Goal: Use online tool/utility: Use online tool/utility

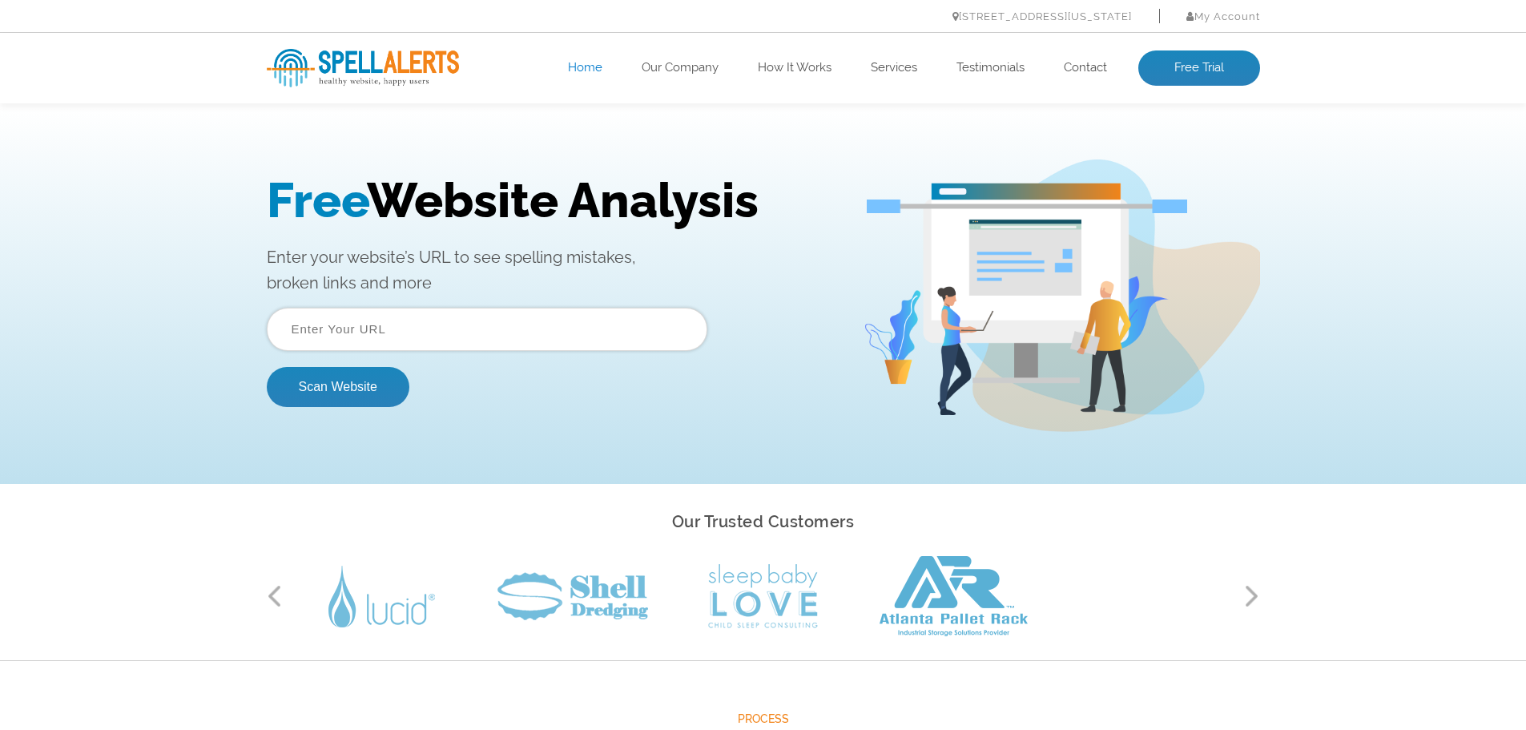
click at [26, 254] on div "Free Website Analysis Enter your website’s URL to see spelling mistakes, broken…" at bounding box center [763, 295] width 1526 height 376
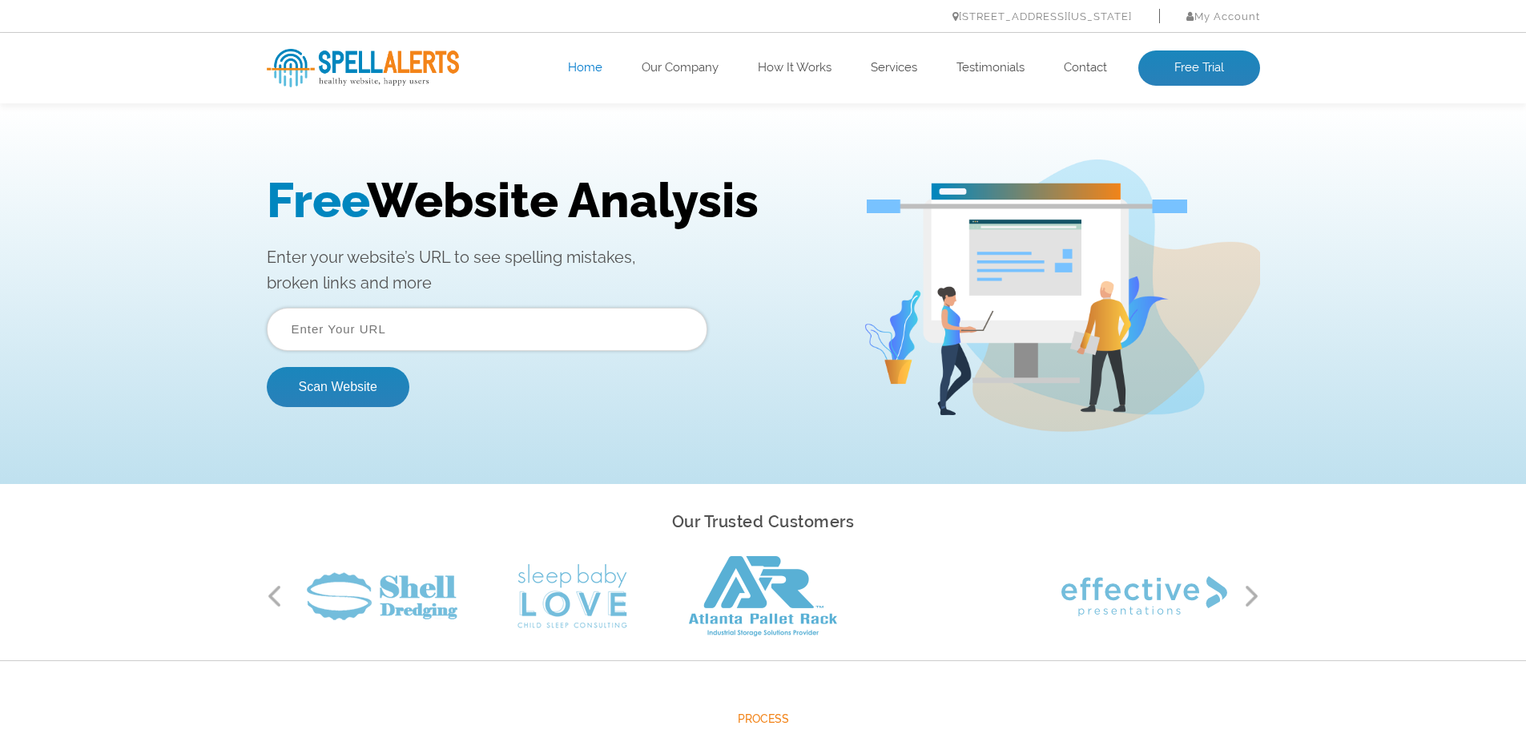
click at [402, 338] on input "text" at bounding box center [487, 329] width 440 height 43
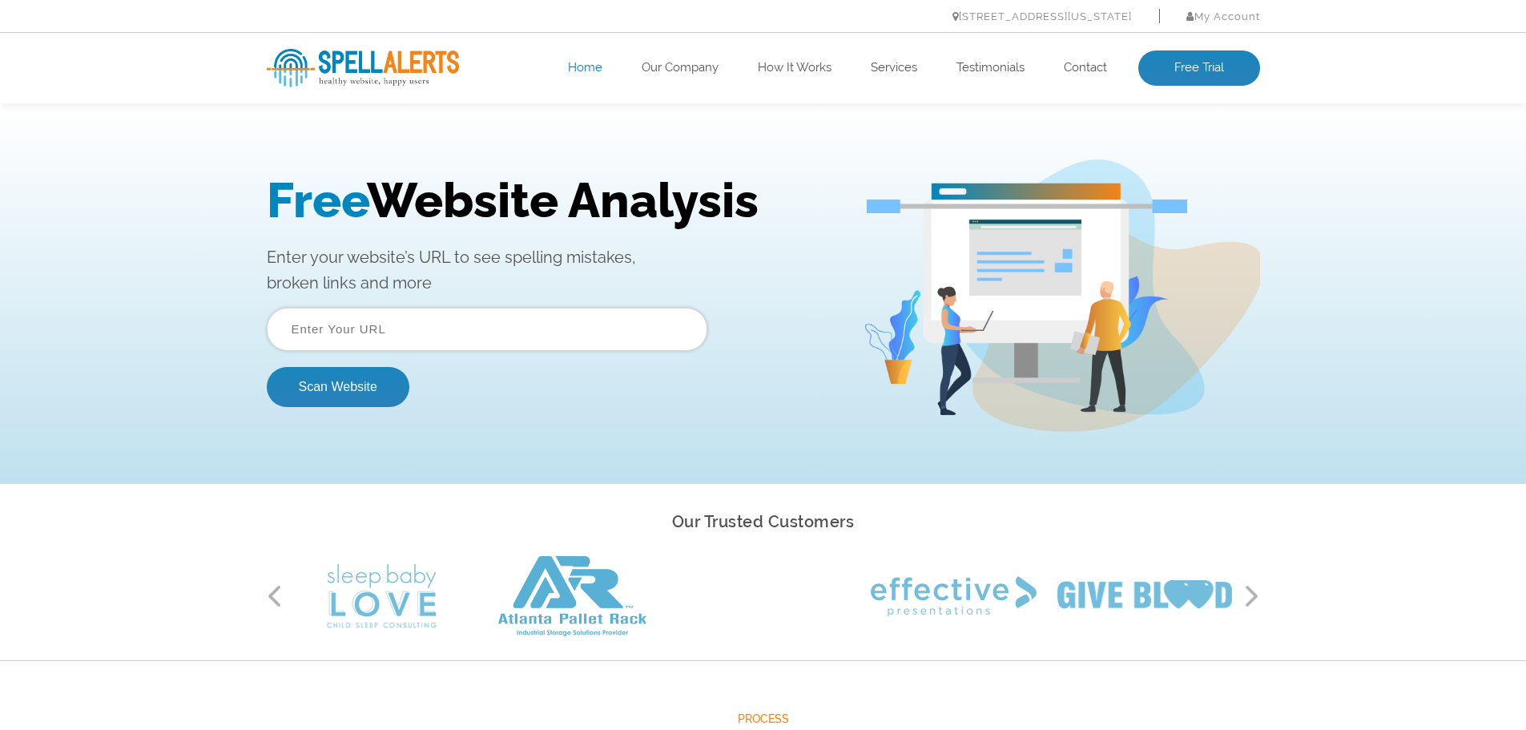
click at [424, 316] on input "text" at bounding box center [487, 329] width 440 height 43
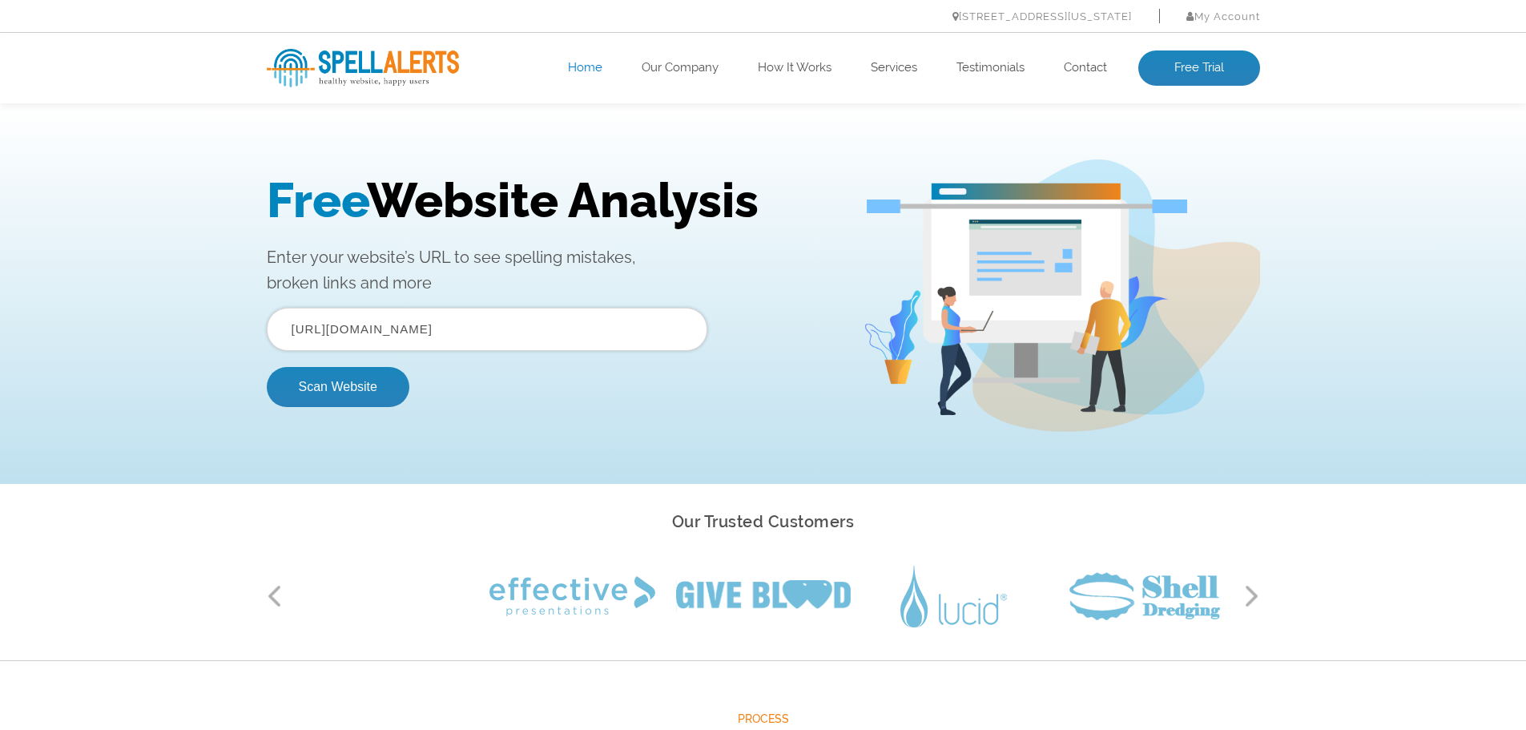
type input "[URL][DOMAIN_NAME]"
click at [267, 367] on button "Scan Website" at bounding box center [338, 387] width 143 height 40
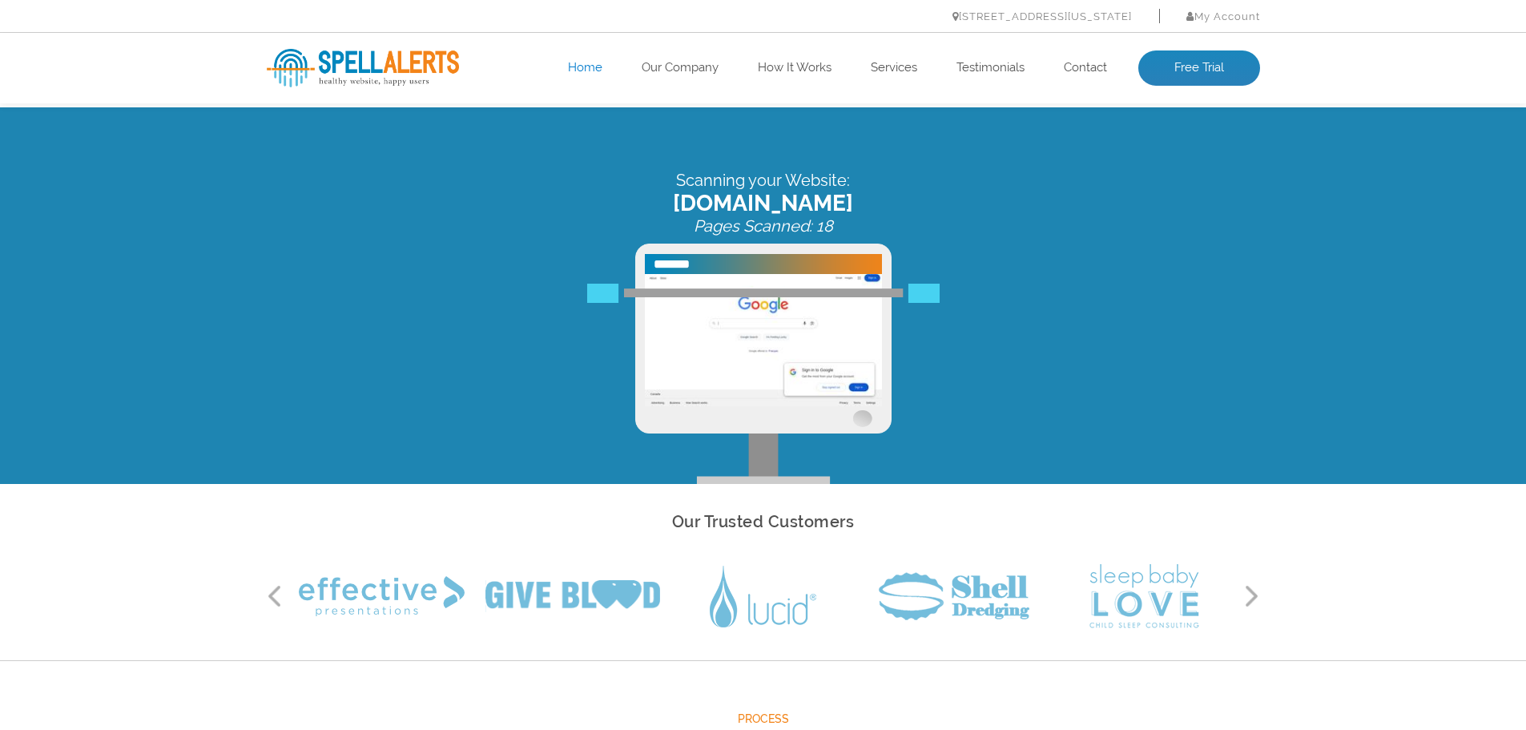
click at [1253, 595] on button "Next" at bounding box center [1252, 596] width 16 height 24
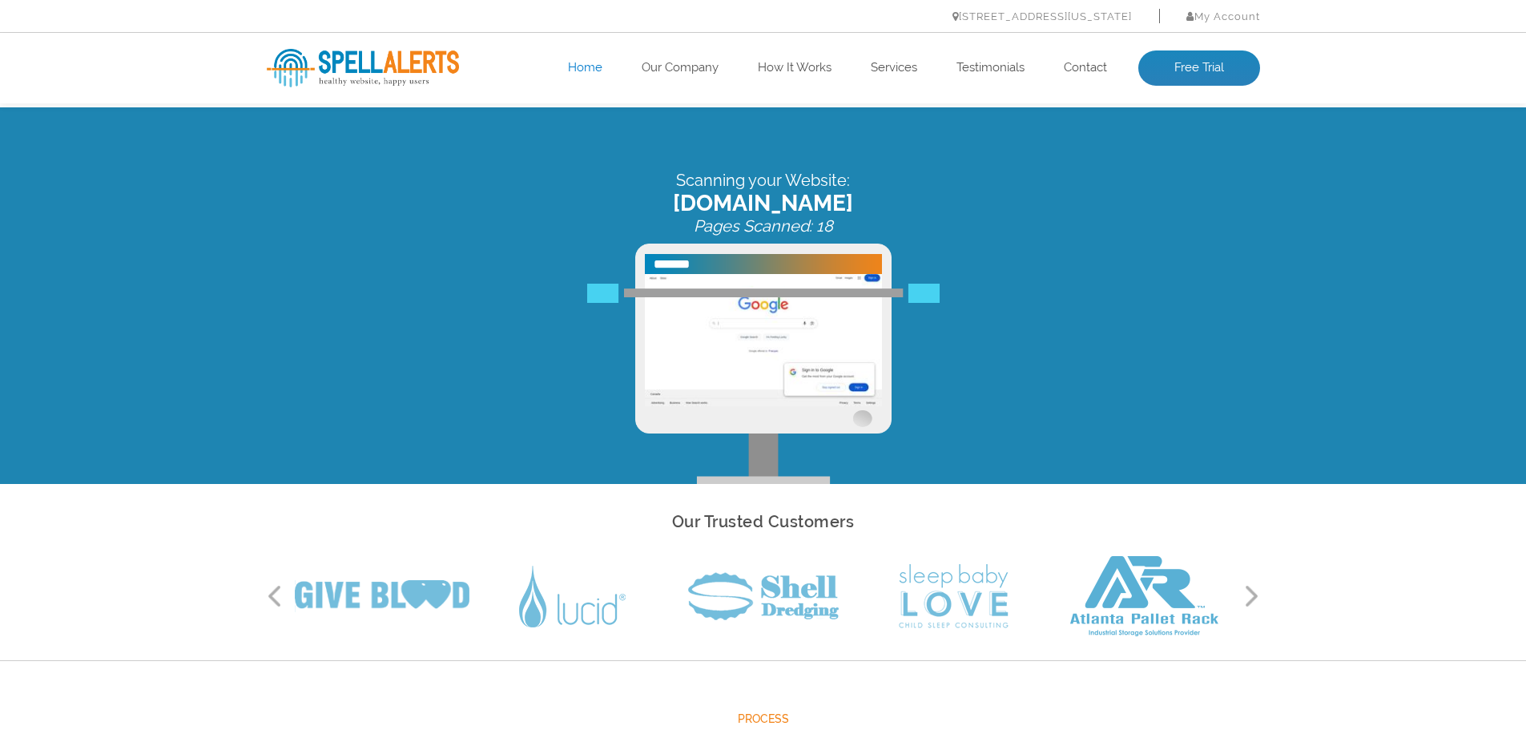
click at [1253, 595] on button "Next" at bounding box center [1252, 596] width 16 height 24
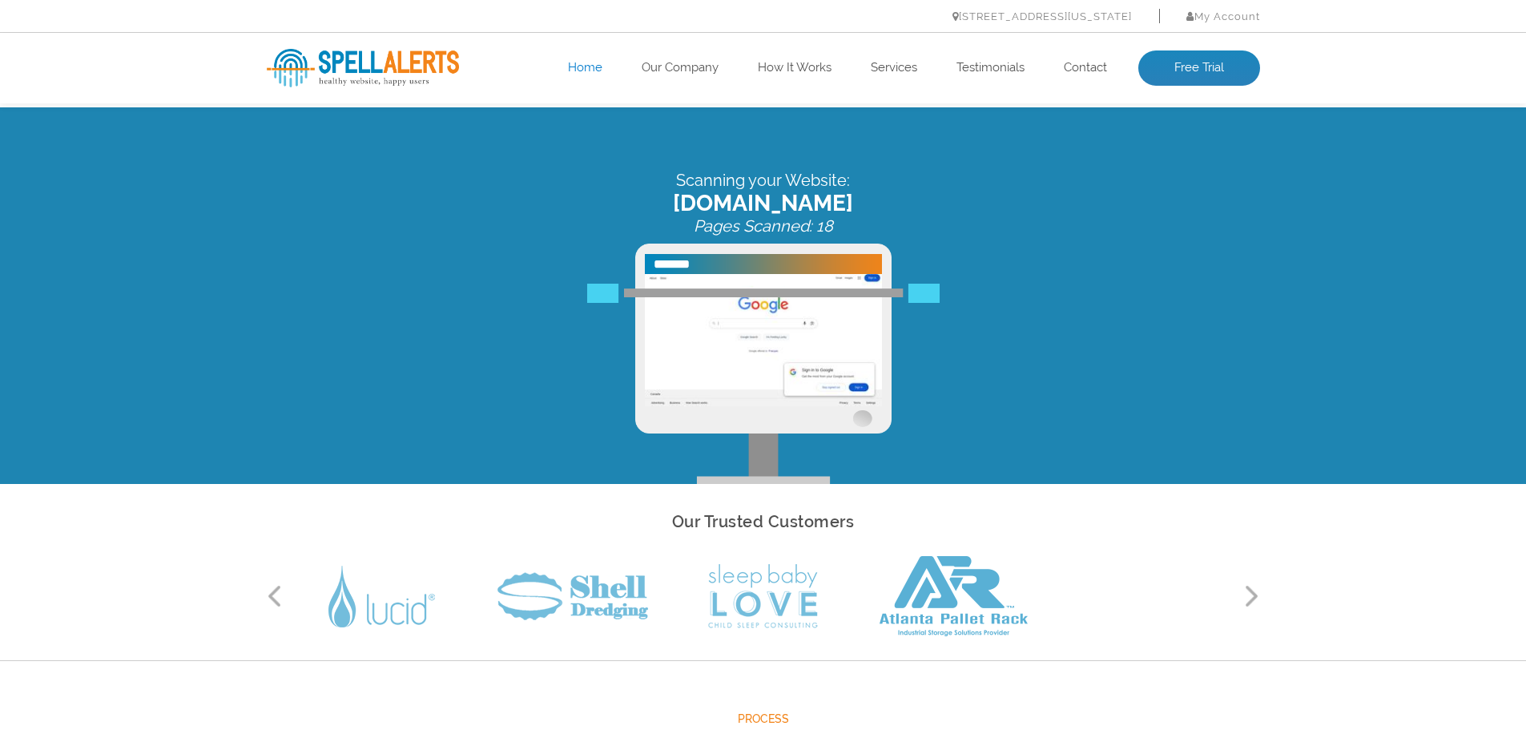
click at [1253, 595] on button "Next" at bounding box center [1252, 596] width 16 height 24
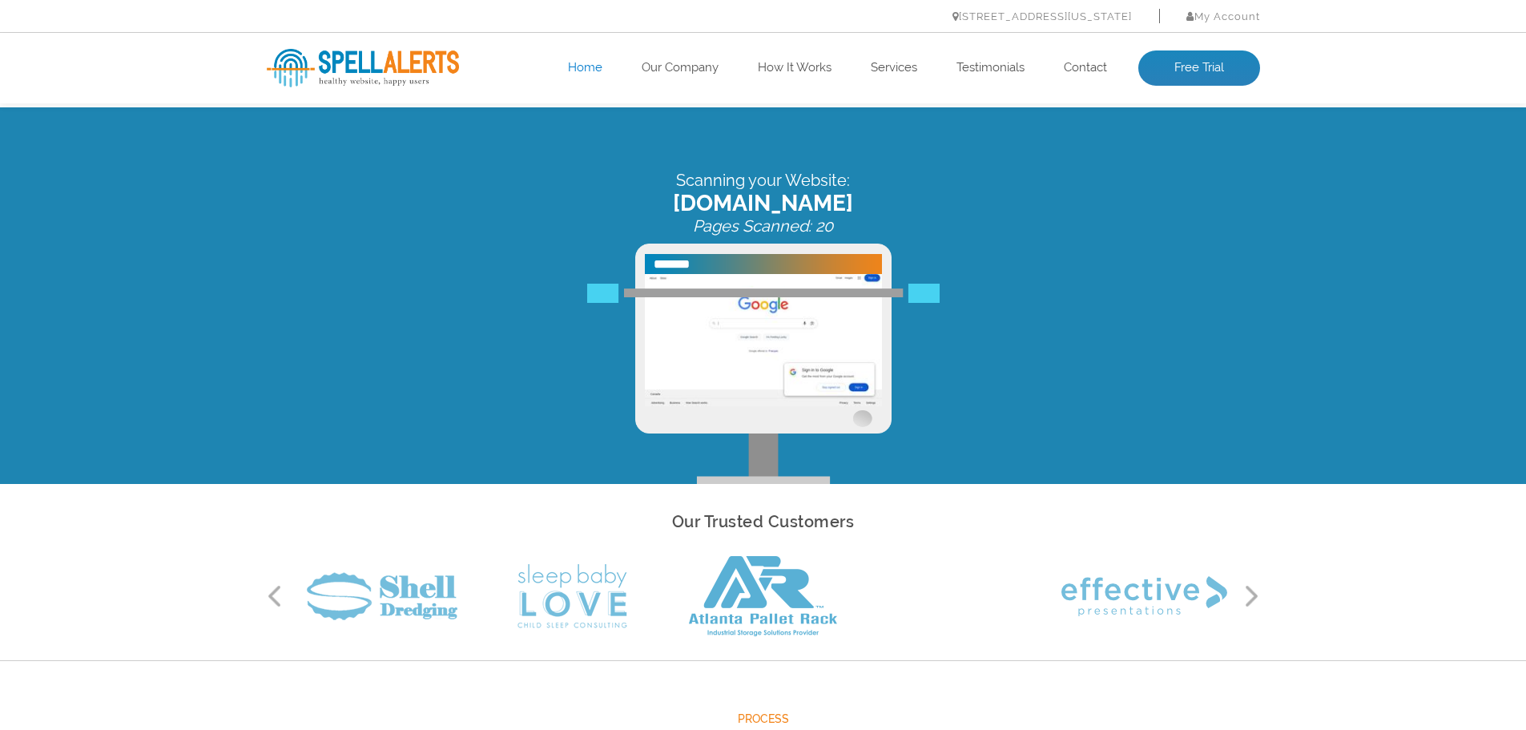
click at [1253, 595] on button "Next" at bounding box center [1252, 596] width 16 height 24
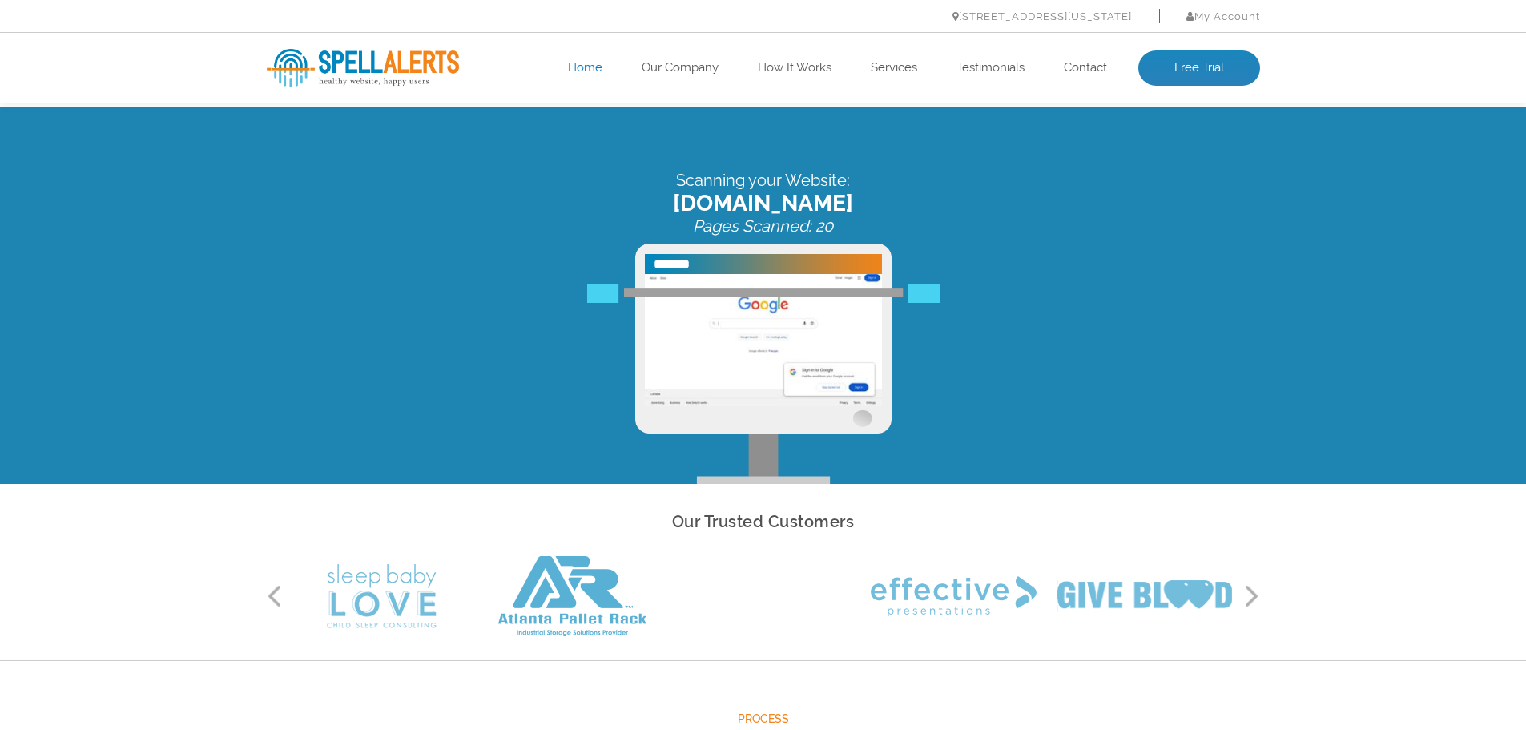
click at [1253, 595] on button "Next" at bounding box center [1252, 596] width 16 height 24
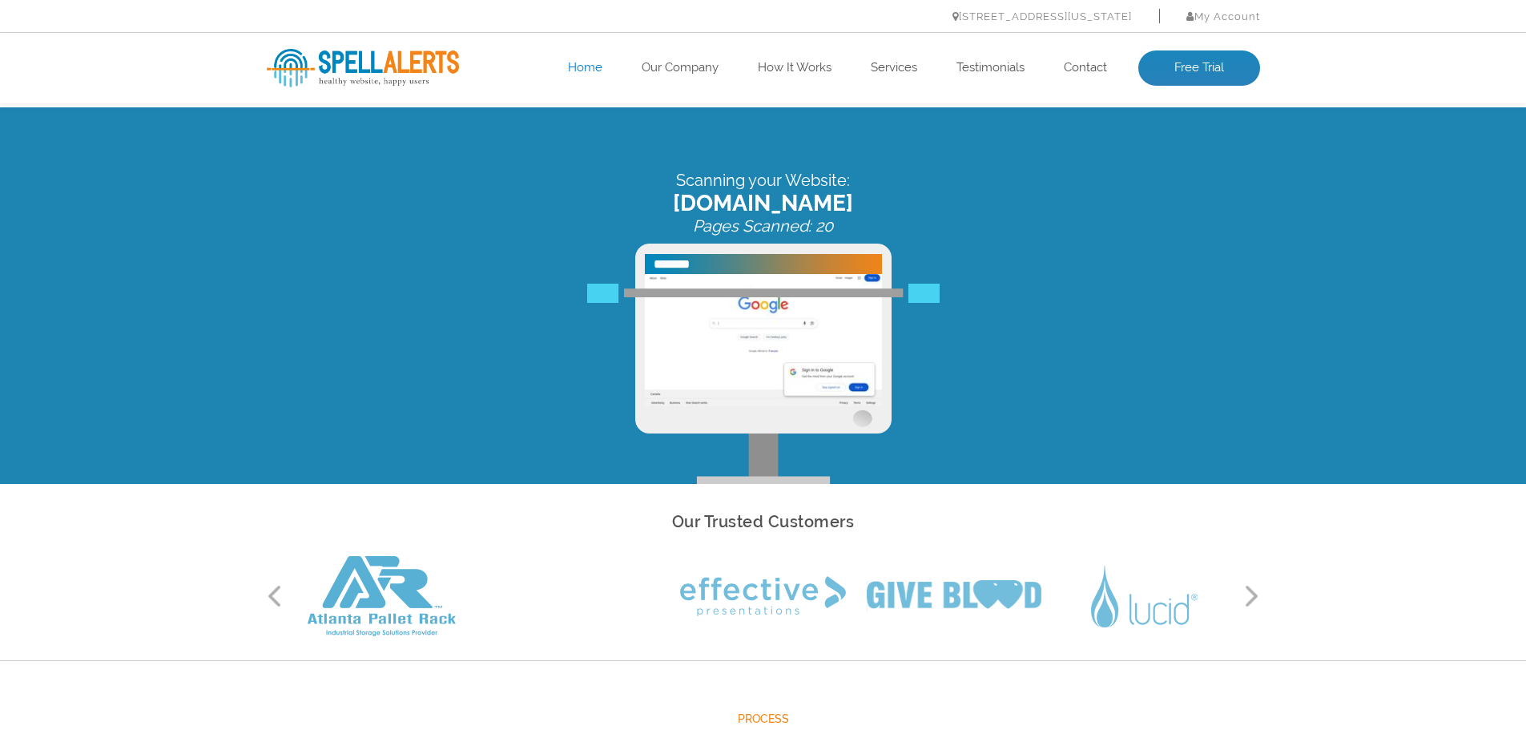
click at [1253, 595] on button "Next" at bounding box center [1252, 596] width 16 height 24
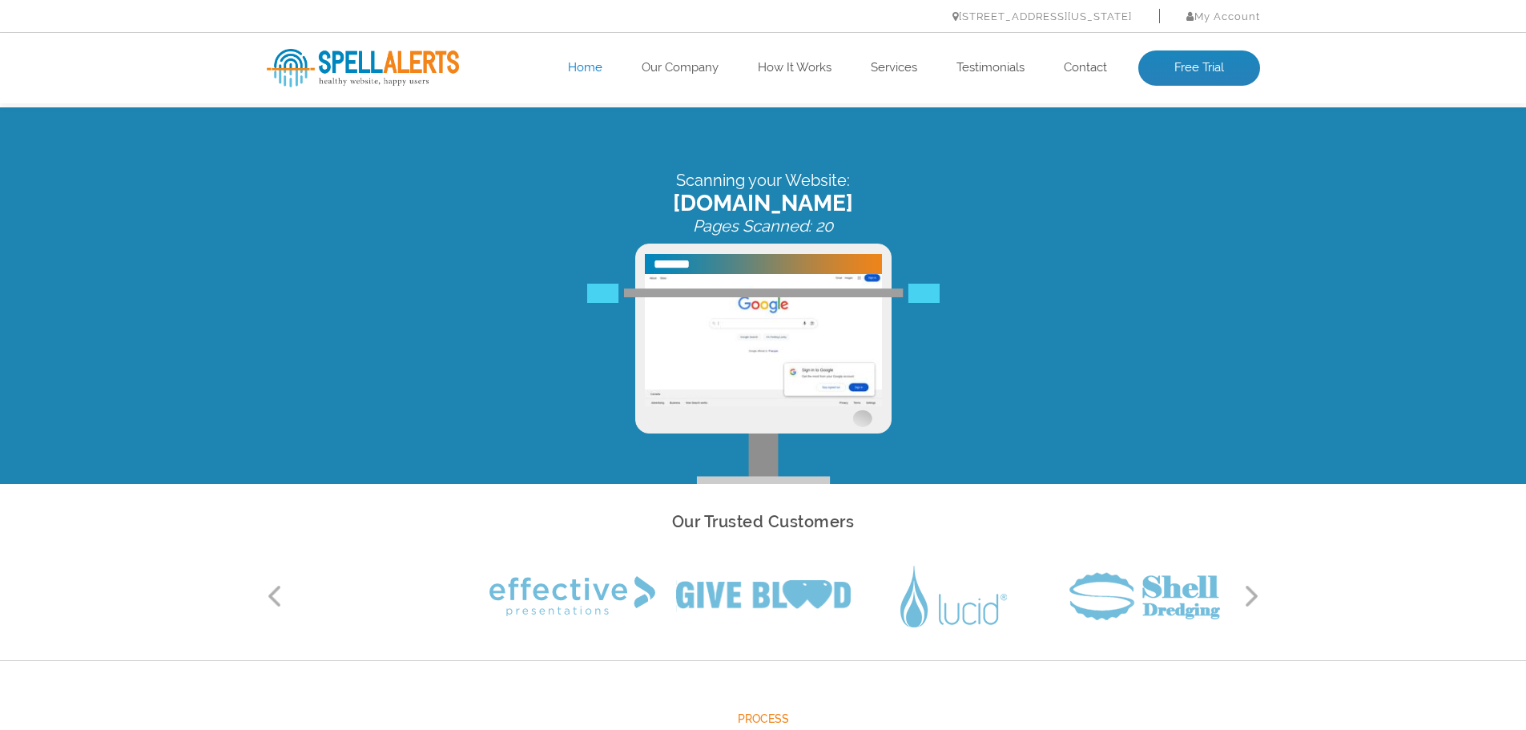
click at [1253, 595] on button "Next" at bounding box center [1252, 596] width 16 height 24
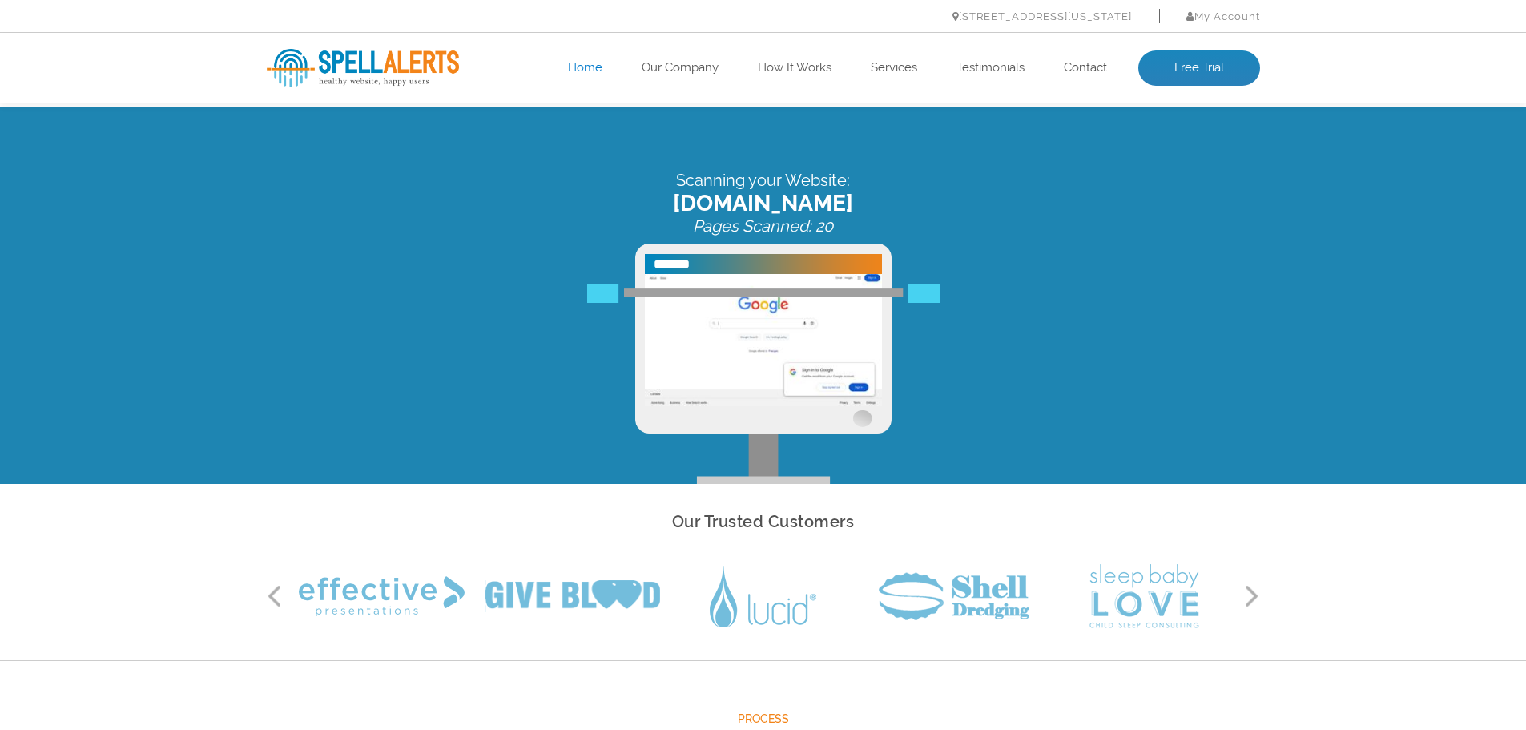
click at [1253, 595] on button "Next" at bounding box center [1252, 596] width 16 height 24
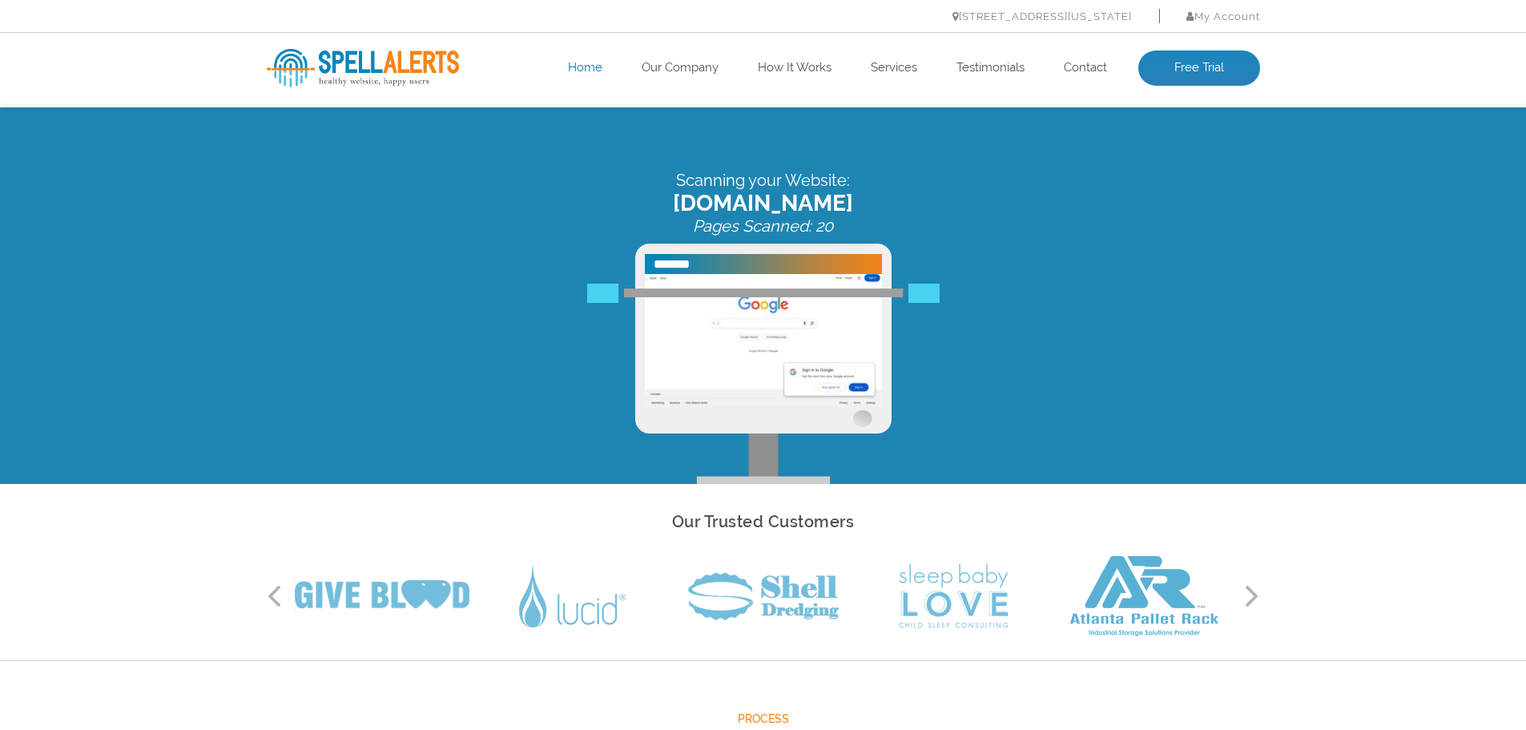
click at [1253, 595] on button "Next" at bounding box center [1252, 596] width 16 height 24
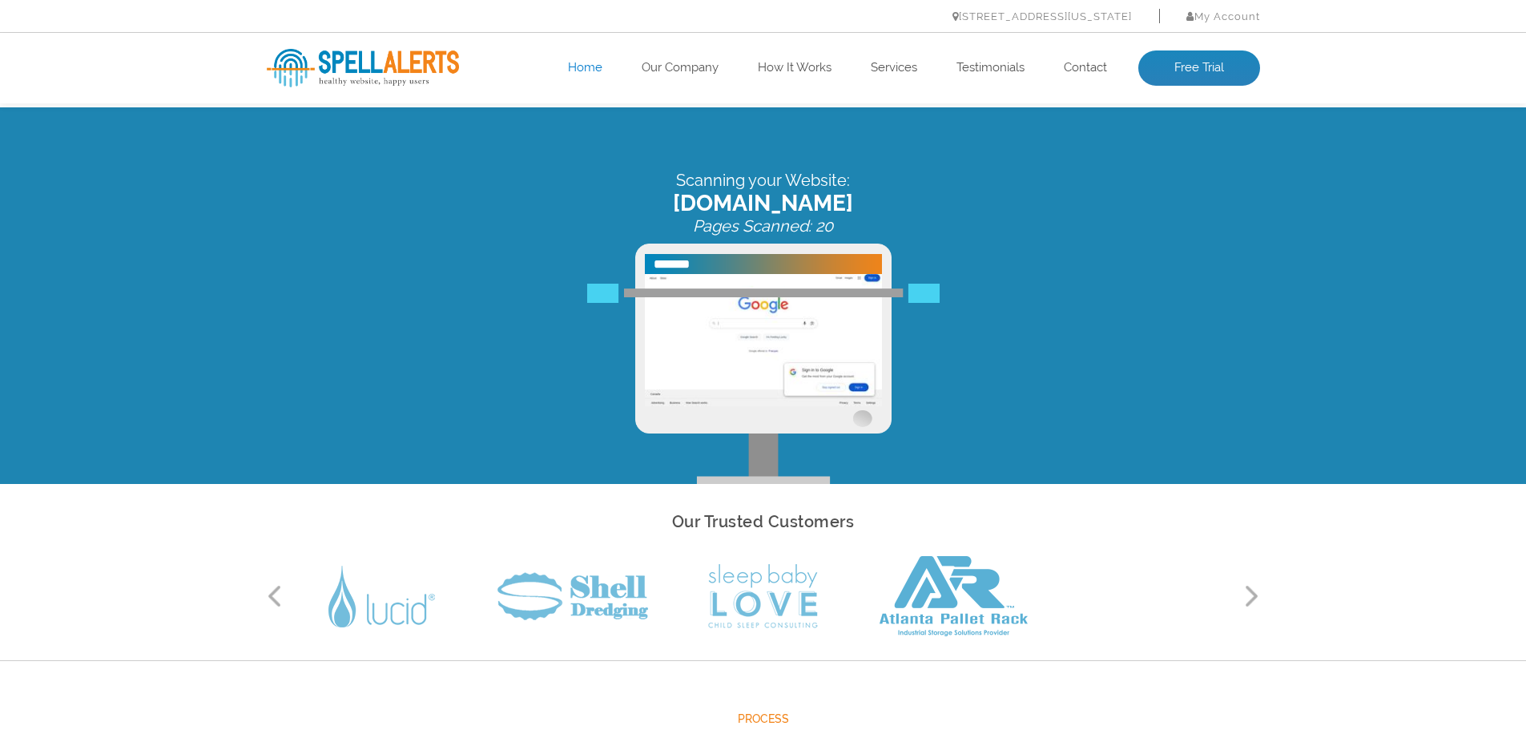
click at [1253, 595] on button "Next" at bounding box center [1252, 596] width 16 height 24
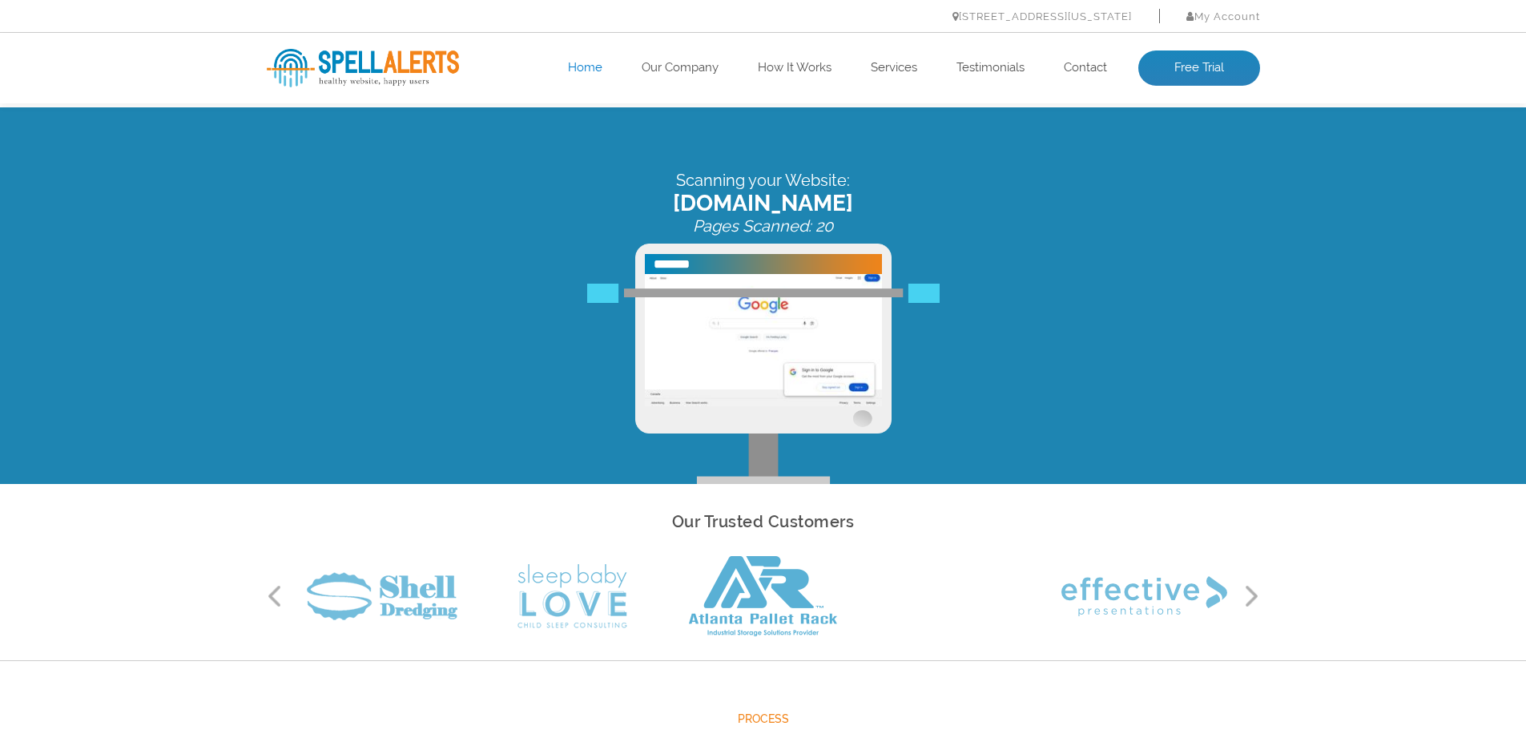
click at [1253, 595] on button "Next" at bounding box center [1252, 596] width 16 height 24
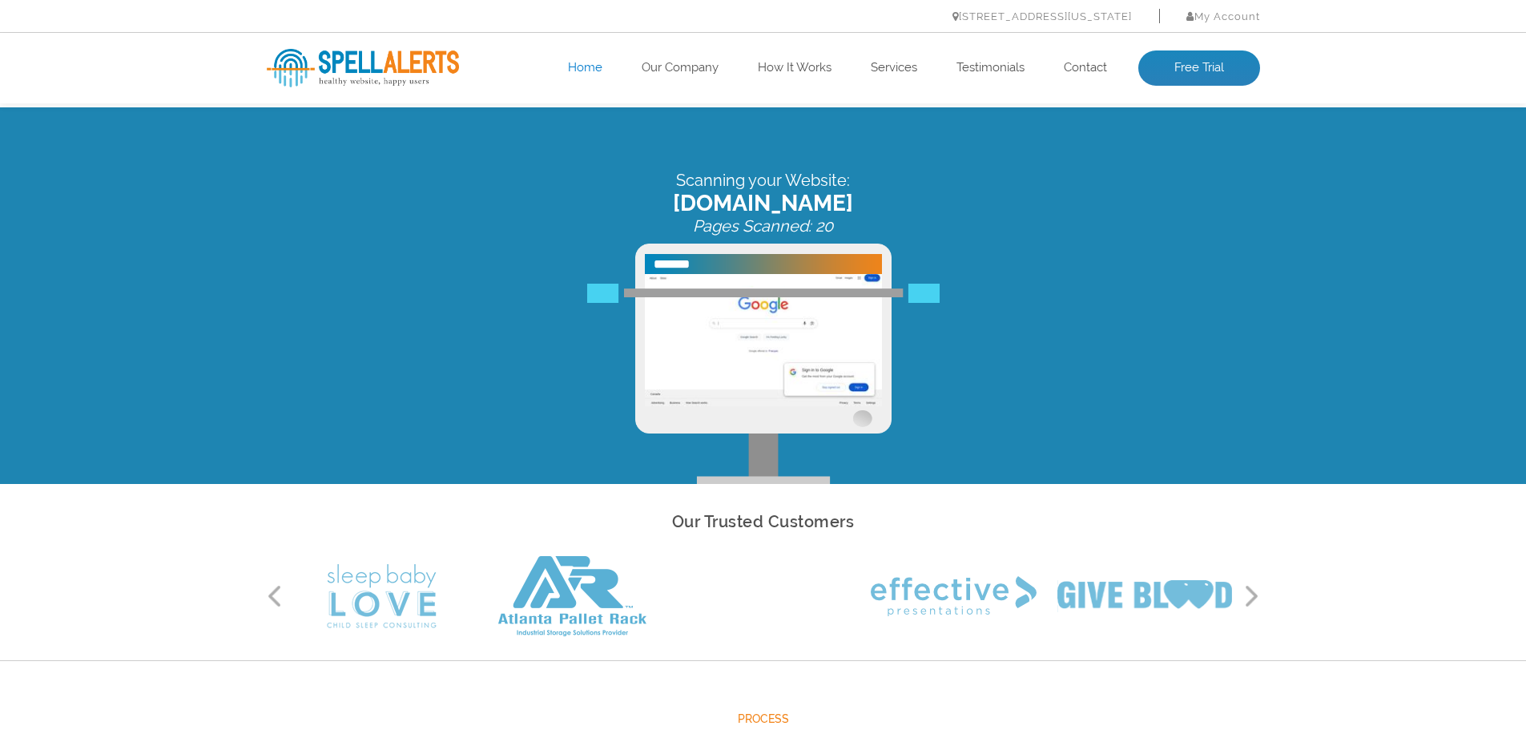
click at [1253, 595] on button "Next" at bounding box center [1252, 596] width 16 height 24
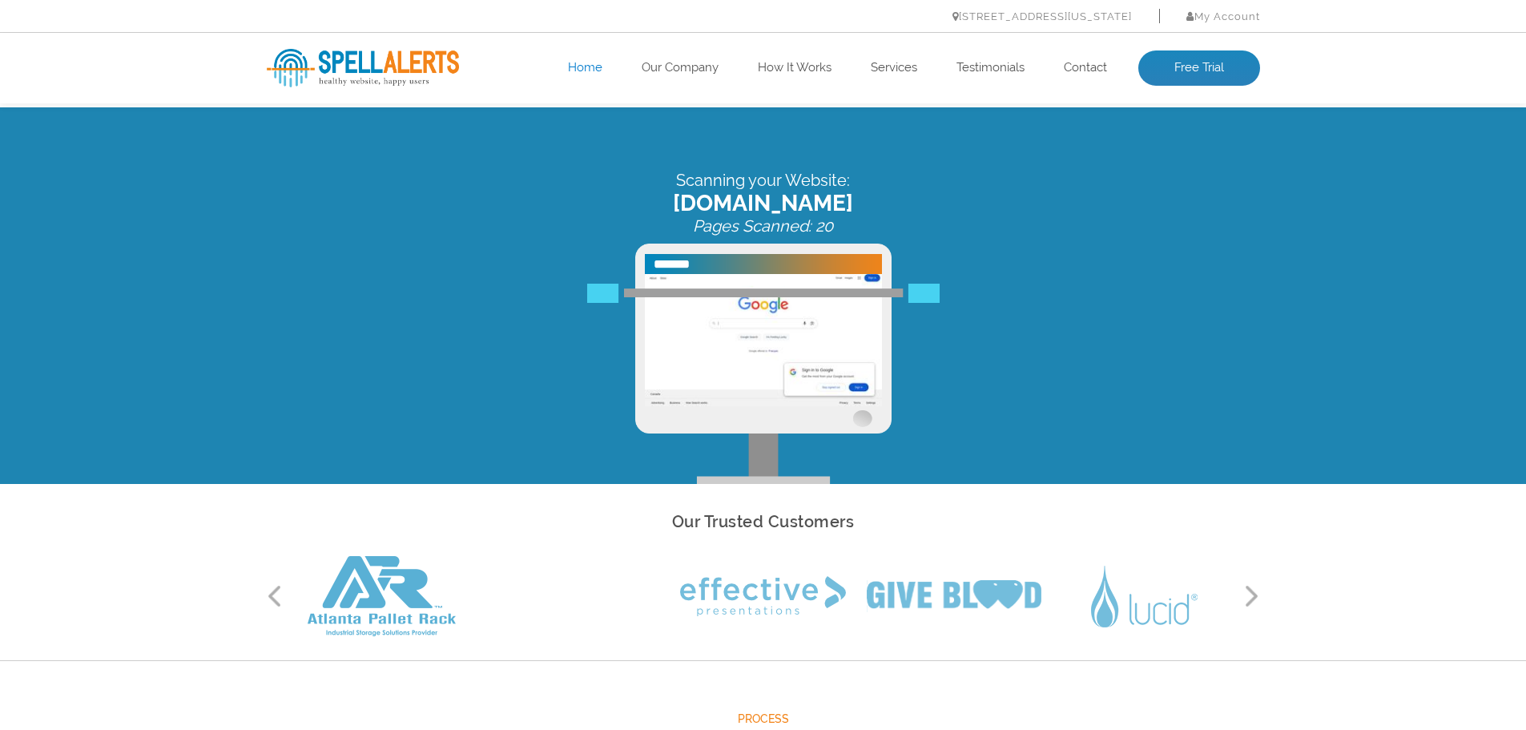
click at [1253, 595] on button "Next" at bounding box center [1252, 596] width 16 height 24
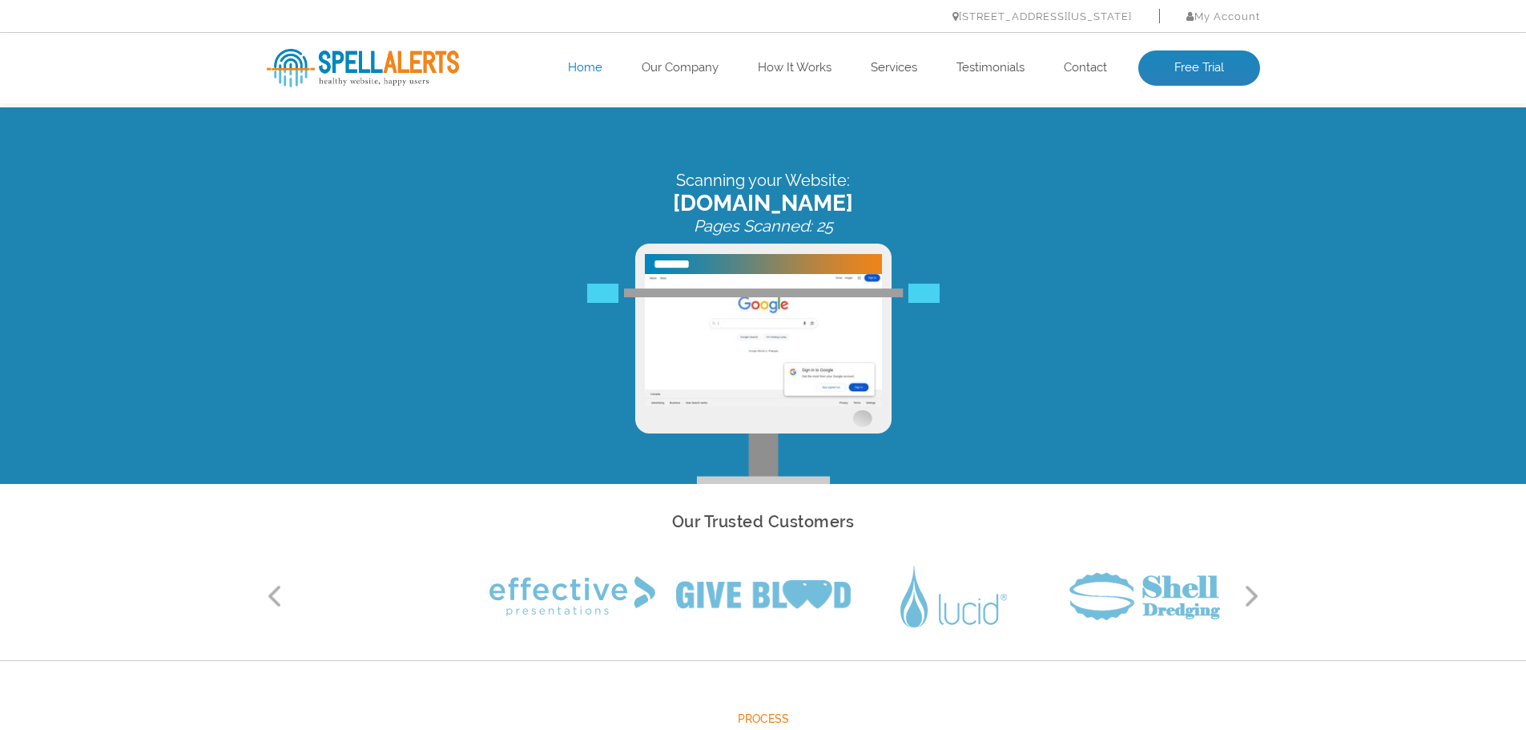
click at [1253, 595] on button "Next" at bounding box center [1252, 596] width 16 height 24
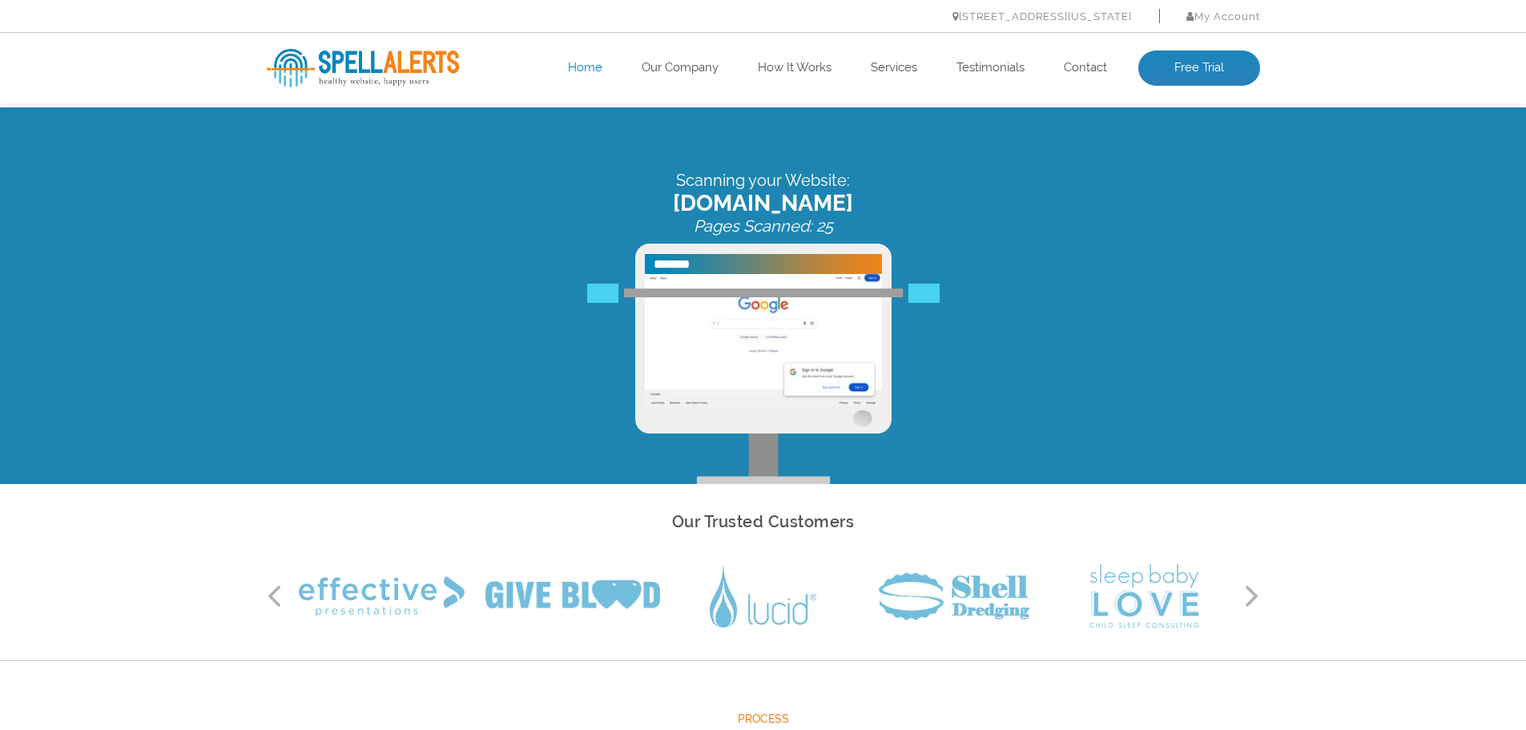
click at [1253, 595] on button "Next" at bounding box center [1252, 596] width 16 height 24
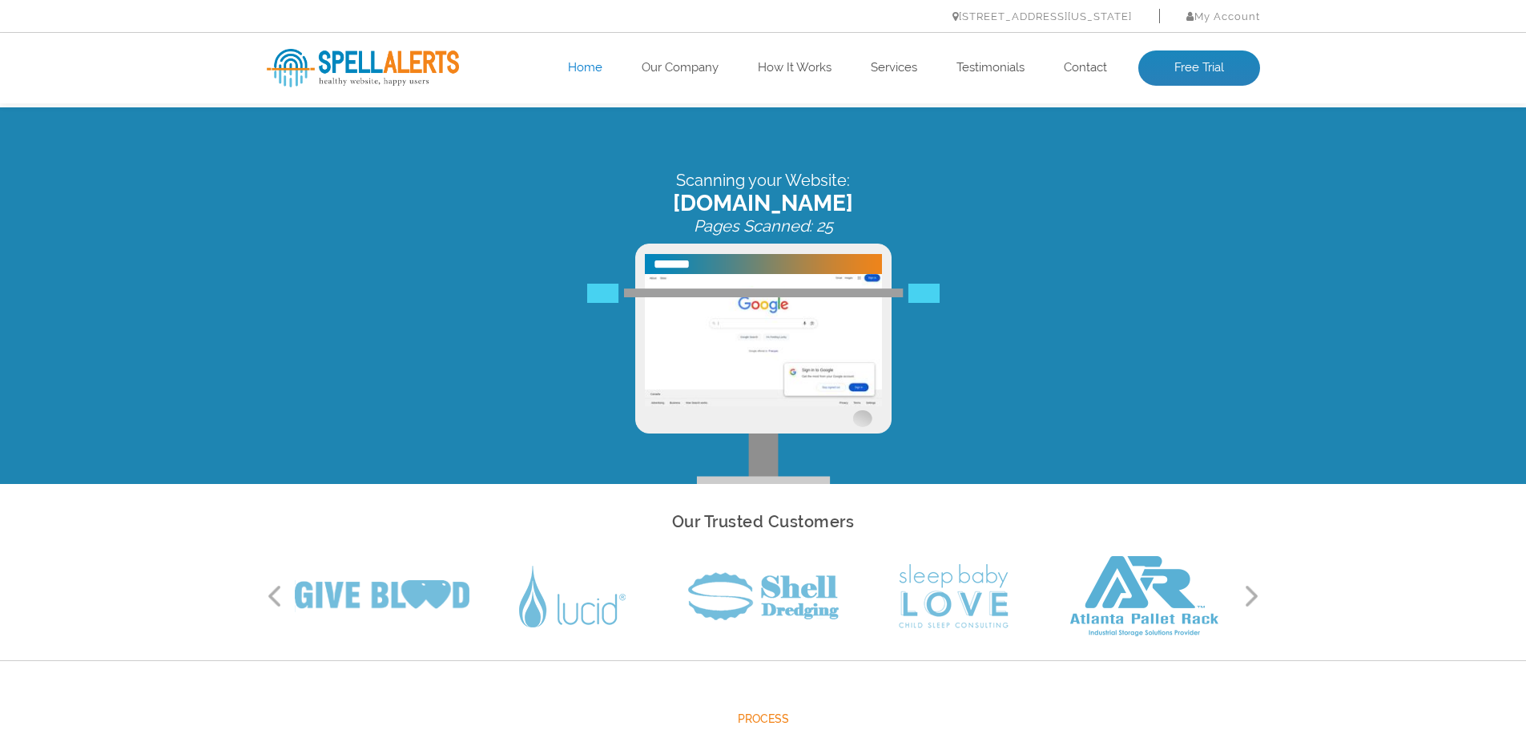
click at [1253, 595] on button "Next" at bounding box center [1252, 596] width 16 height 24
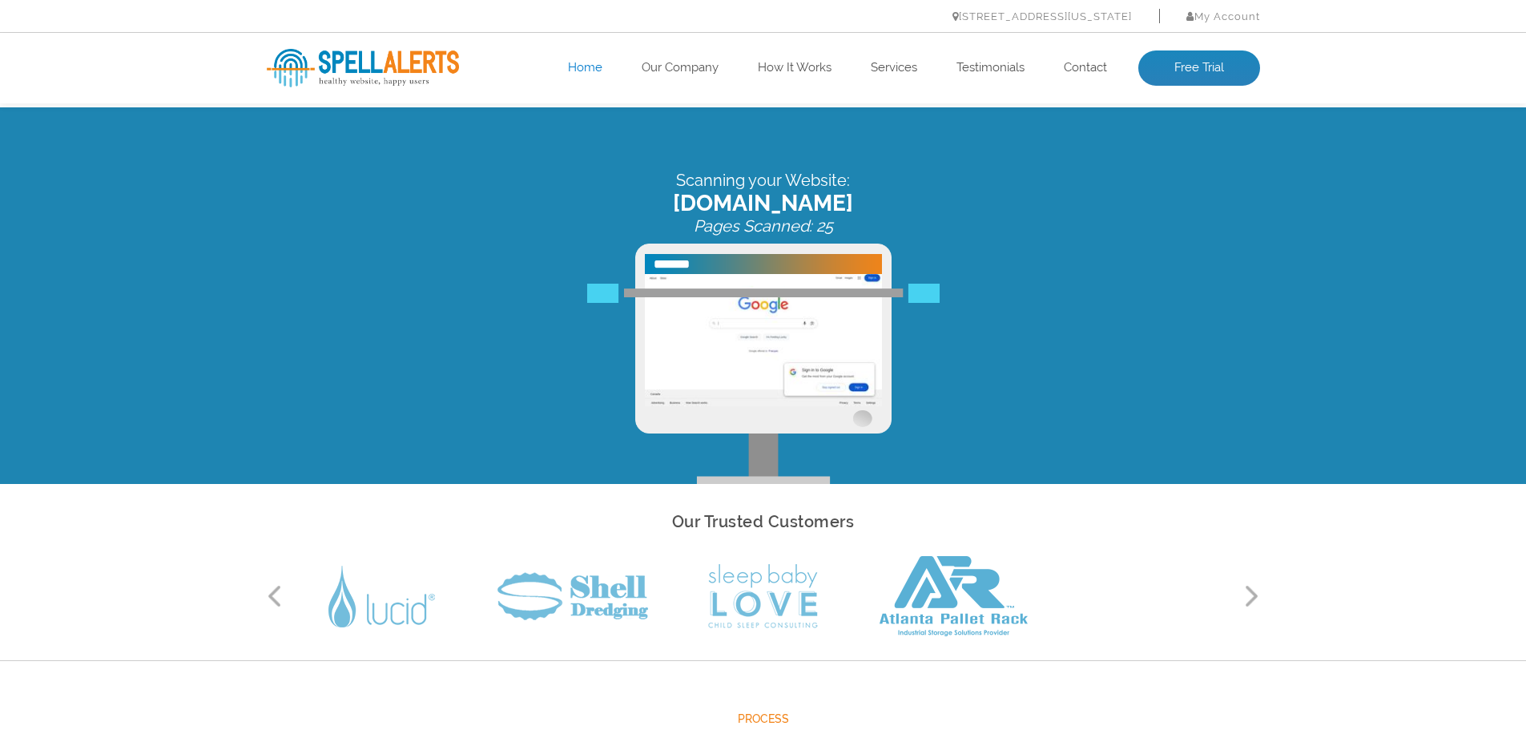
click at [1253, 595] on button "Next" at bounding box center [1252, 596] width 16 height 24
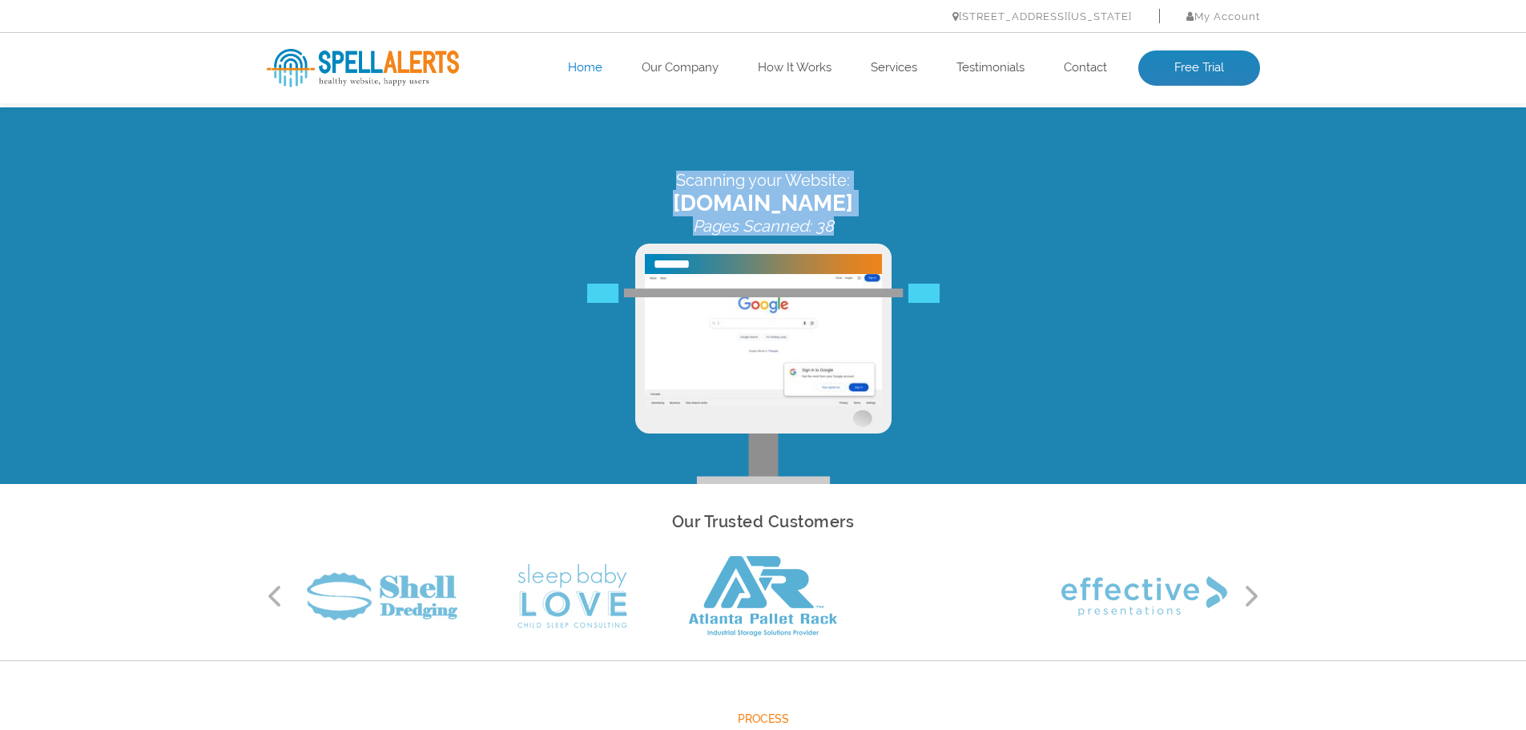
drag, startPoint x: 781, startPoint y: 180, endPoint x: 907, endPoint y: 227, distance: 135.1
click at [907, 227] on div "Scanning your Website: [DOMAIN_NAME] Pages Scanned: 38" at bounding box center [763, 295] width 1526 height 376
click at [911, 227] on div "Scanning your Website: [DOMAIN_NAME] Pages Scanned: 38" at bounding box center [763, 203] width 993 height 65
drag, startPoint x: 903, startPoint y: 226, endPoint x: 601, endPoint y: 157, distance: 310.5
click at [601, 157] on div "Scanning your Website: [DOMAIN_NAME] Pages Scanned: 38" at bounding box center [763, 295] width 1526 height 376
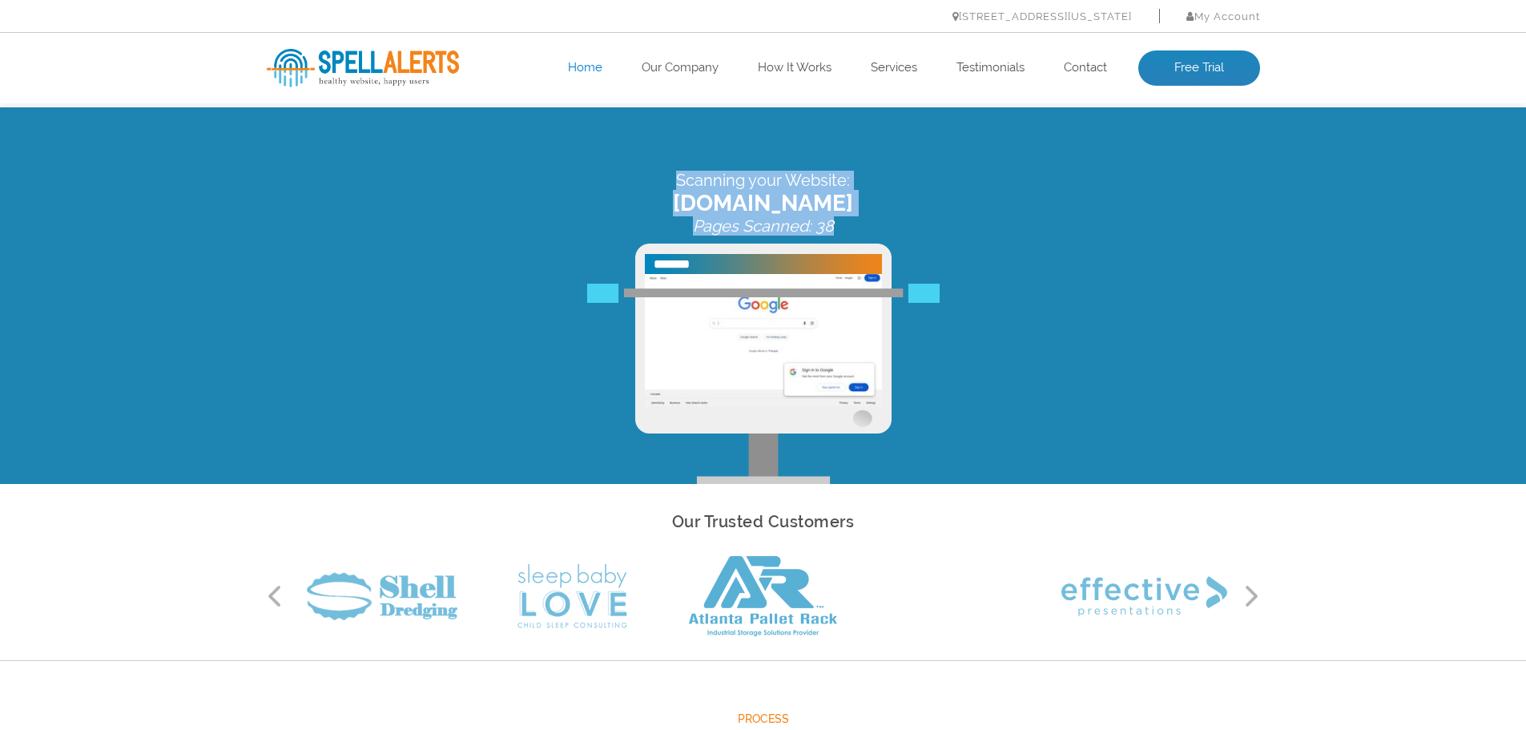
click at [601, 157] on div "Scanning your Website: [DOMAIN_NAME] Pages Scanned: 38" at bounding box center [763, 295] width 1526 height 376
drag, startPoint x: 601, startPoint y: 157, endPoint x: 884, endPoint y: 215, distance: 289.3
click at [879, 215] on div "Scanning your Website: [DOMAIN_NAME] Pages Scanned: 41" at bounding box center [763, 295] width 1526 height 376
click at [884, 215] on span "[DOMAIN_NAME]" at bounding box center [763, 203] width 993 height 26
drag, startPoint x: 881, startPoint y: 223, endPoint x: 608, endPoint y: 162, distance: 279.8
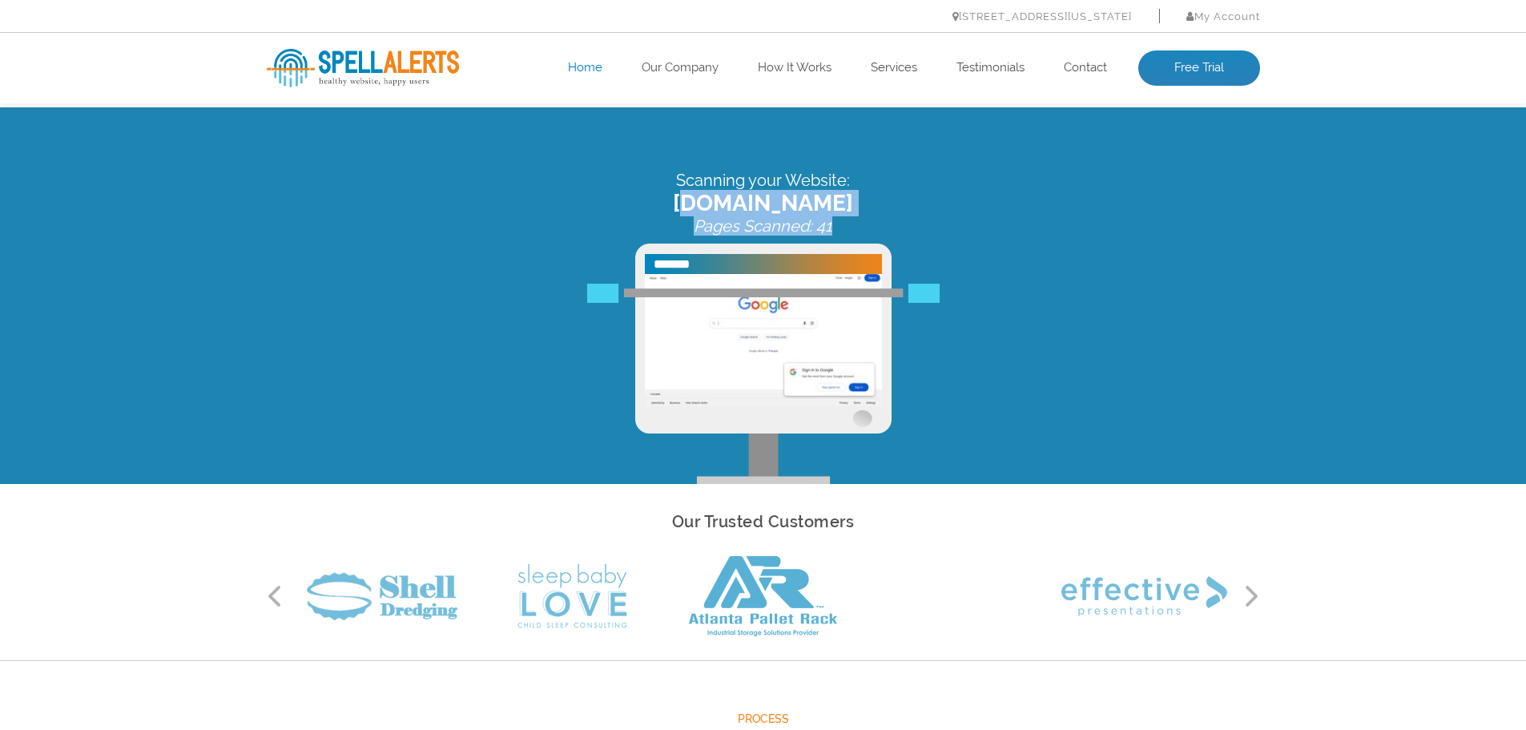
click at [613, 164] on div "Scanning your Website: [DOMAIN_NAME] Pages Scanned: 41" at bounding box center [763, 295] width 1526 height 376
click at [608, 162] on div "Scanning your Website: [DOMAIN_NAME] Pages Scanned: 41" at bounding box center [763, 295] width 1526 height 376
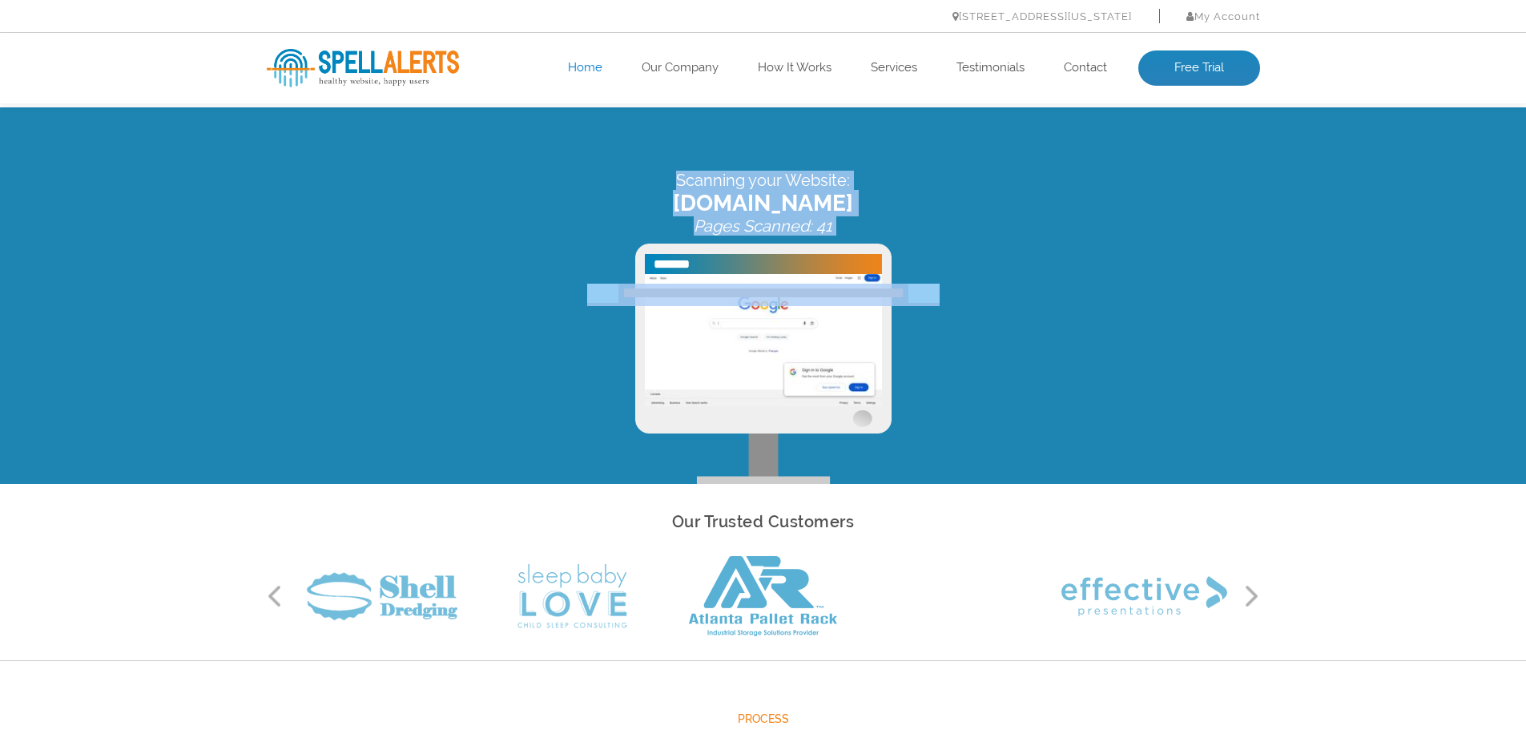
drag, startPoint x: 608, startPoint y: 162, endPoint x: 932, endPoint y: 235, distance: 332.4
click at [931, 235] on div "Scanning your Website: [DOMAIN_NAME] Pages Scanned: 41" at bounding box center [763, 295] width 1526 height 376
click at [932, 235] on div "Scanning your Website: [DOMAIN_NAME] Pages Scanned: 41" at bounding box center [763, 203] width 993 height 65
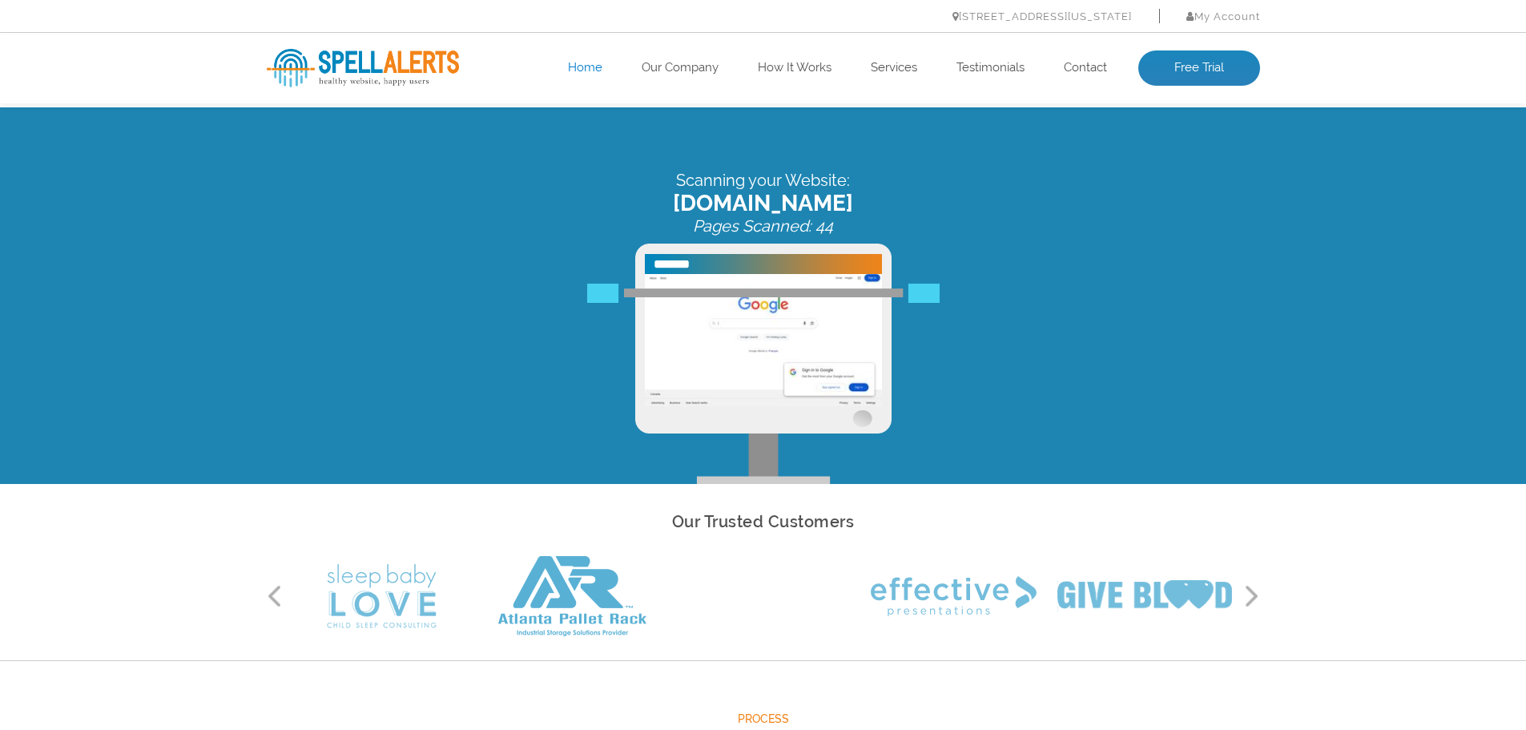
click at [1072, 203] on span "[DOMAIN_NAME]" at bounding box center [763, 203] width 993 height 26
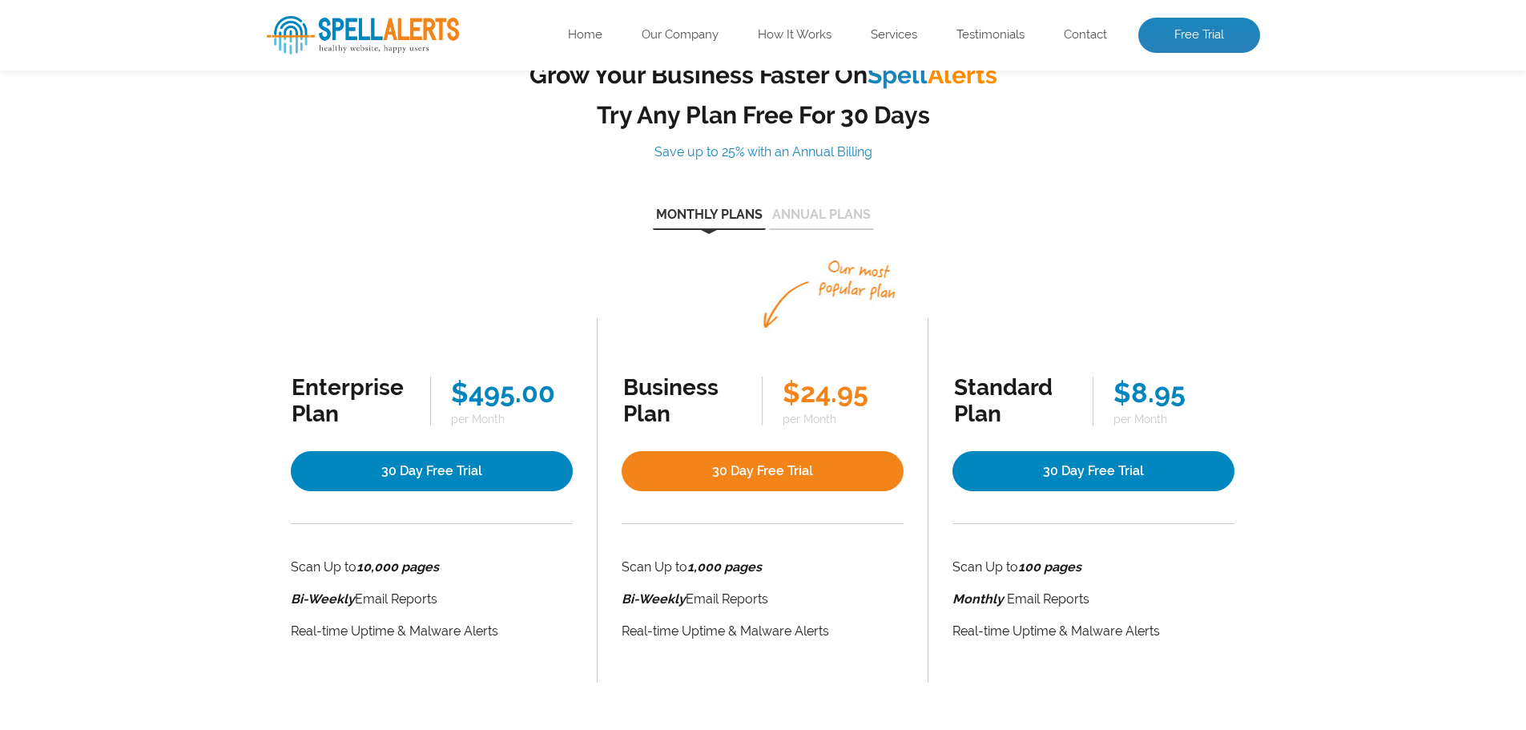
scroll to position [134, 0]
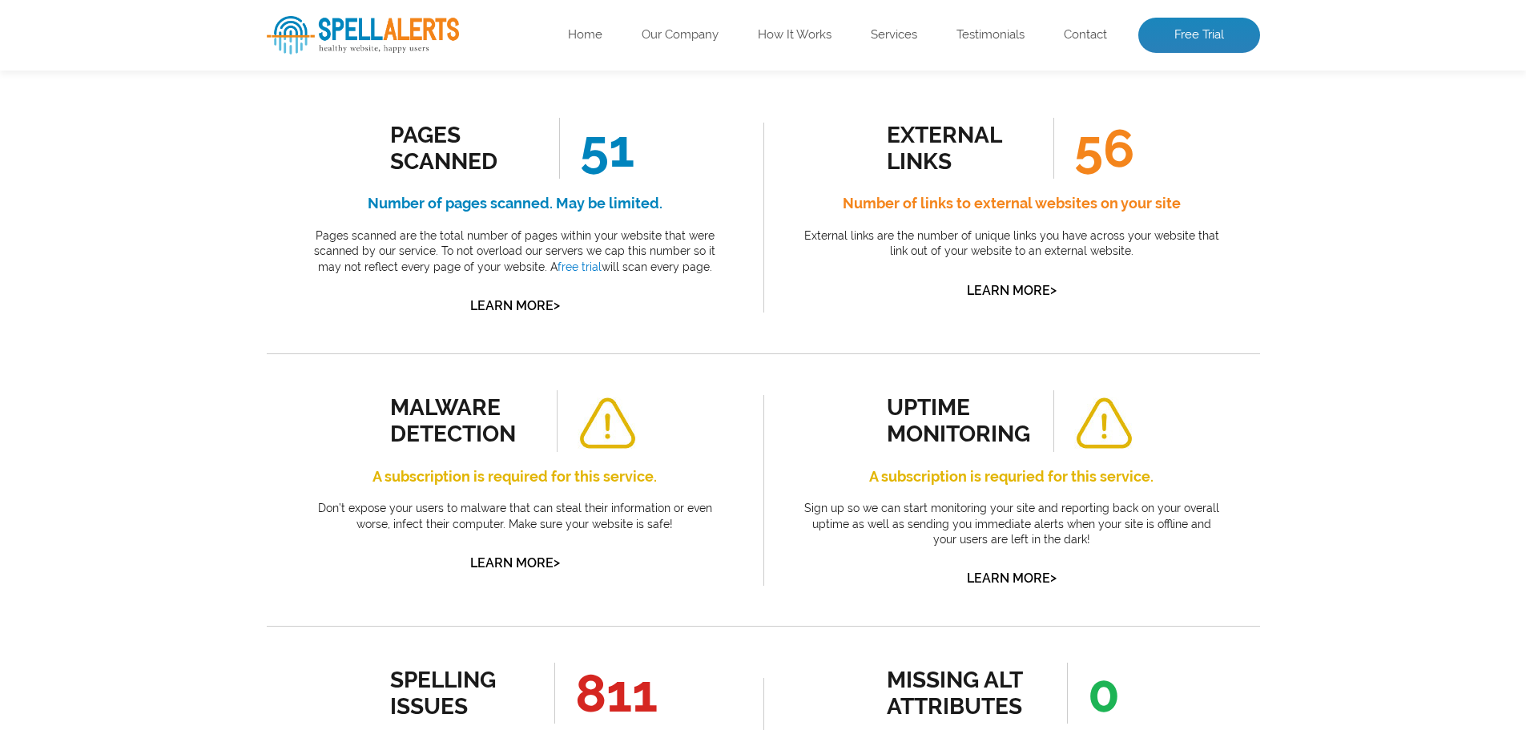
scroll to position [267, 0]
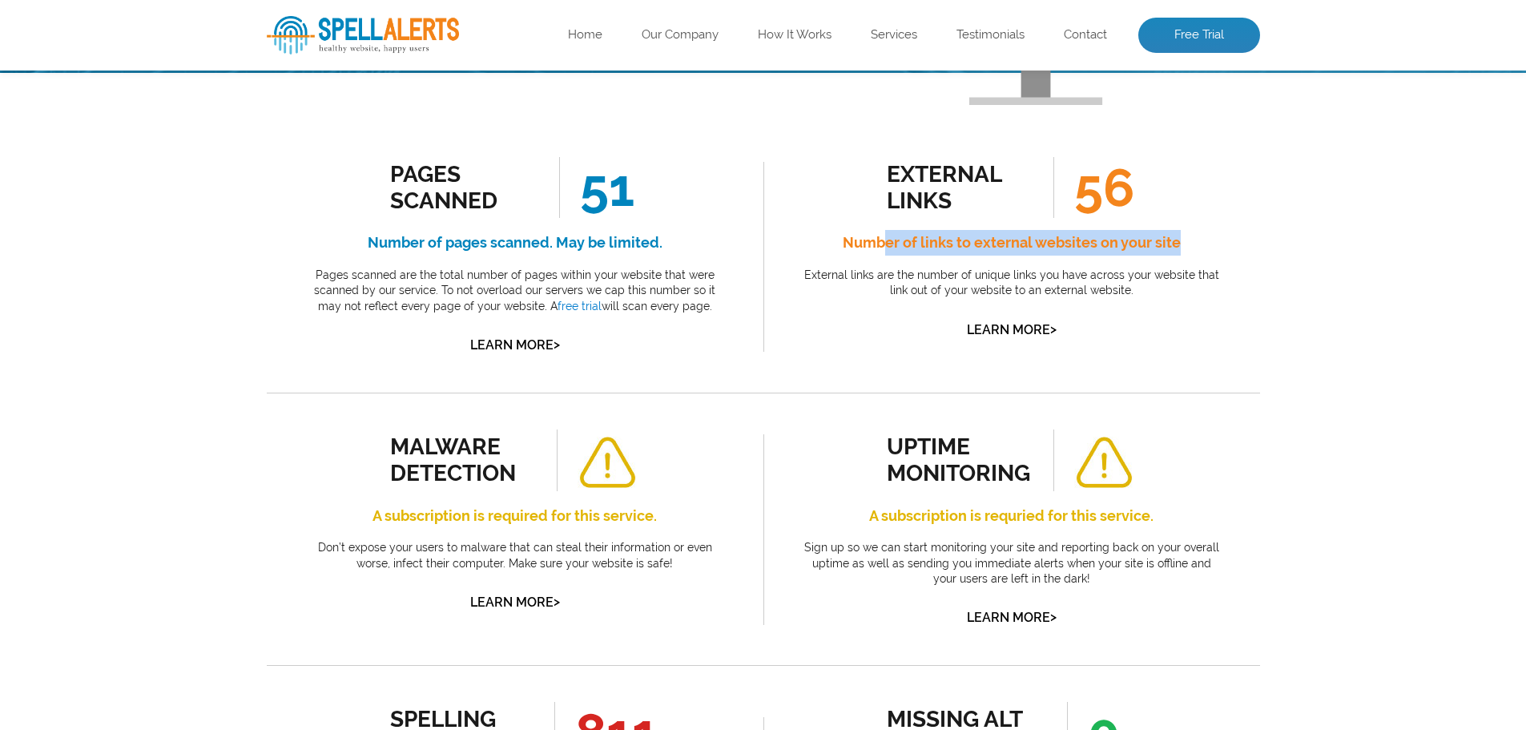
drag, startPoint x: 883, startPoint y: 231, endPoint x: 1200, endPoint y: 231, distance: 317.1
click at [1200, 231] on h4 "Number of links to external websites on your site" at bounding box center [1011, 243] width 424 height 26
click at [1202, 231] on h4 "Number of links to external websites on your site" at bounding box center [1011, 243] width 424 height 26
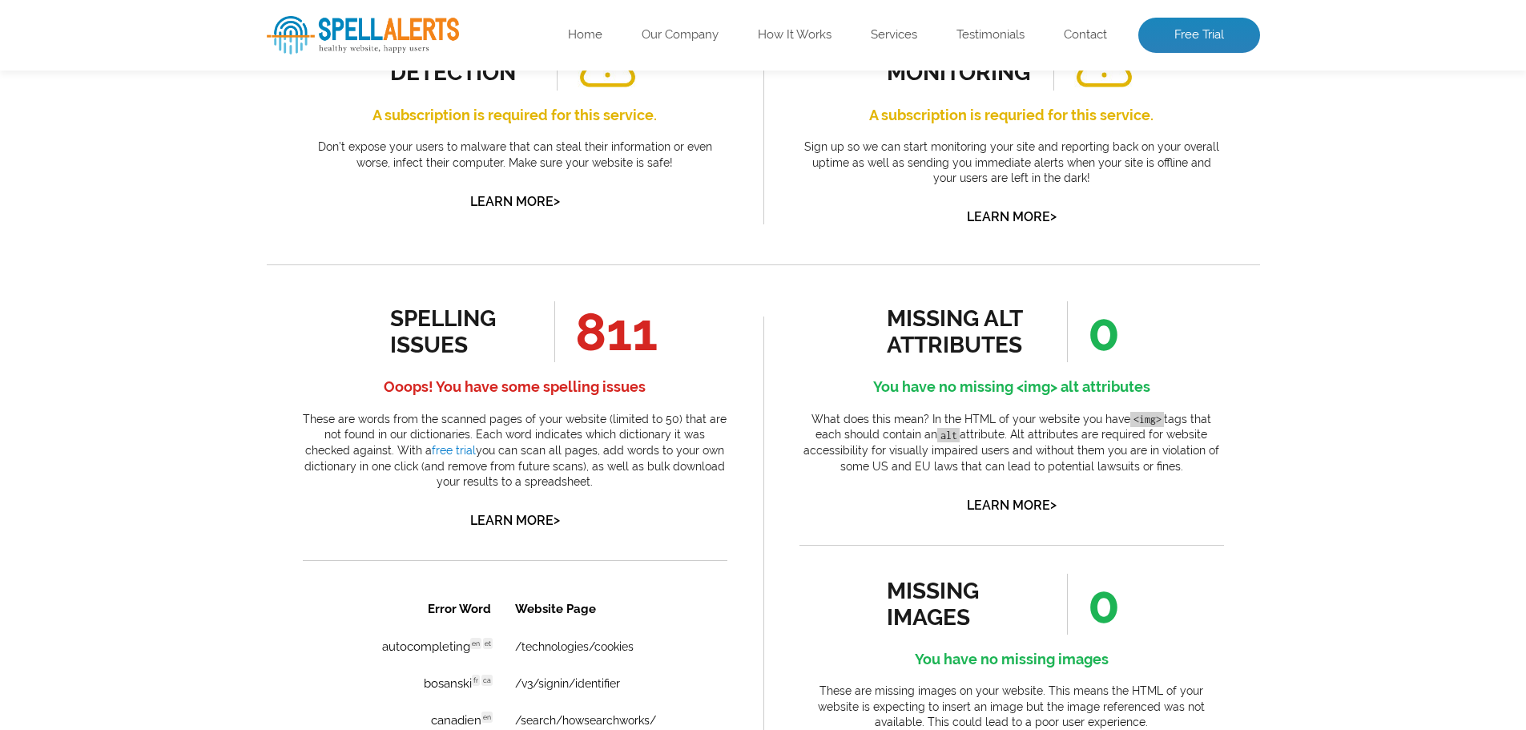
scroll to position [801, 0]
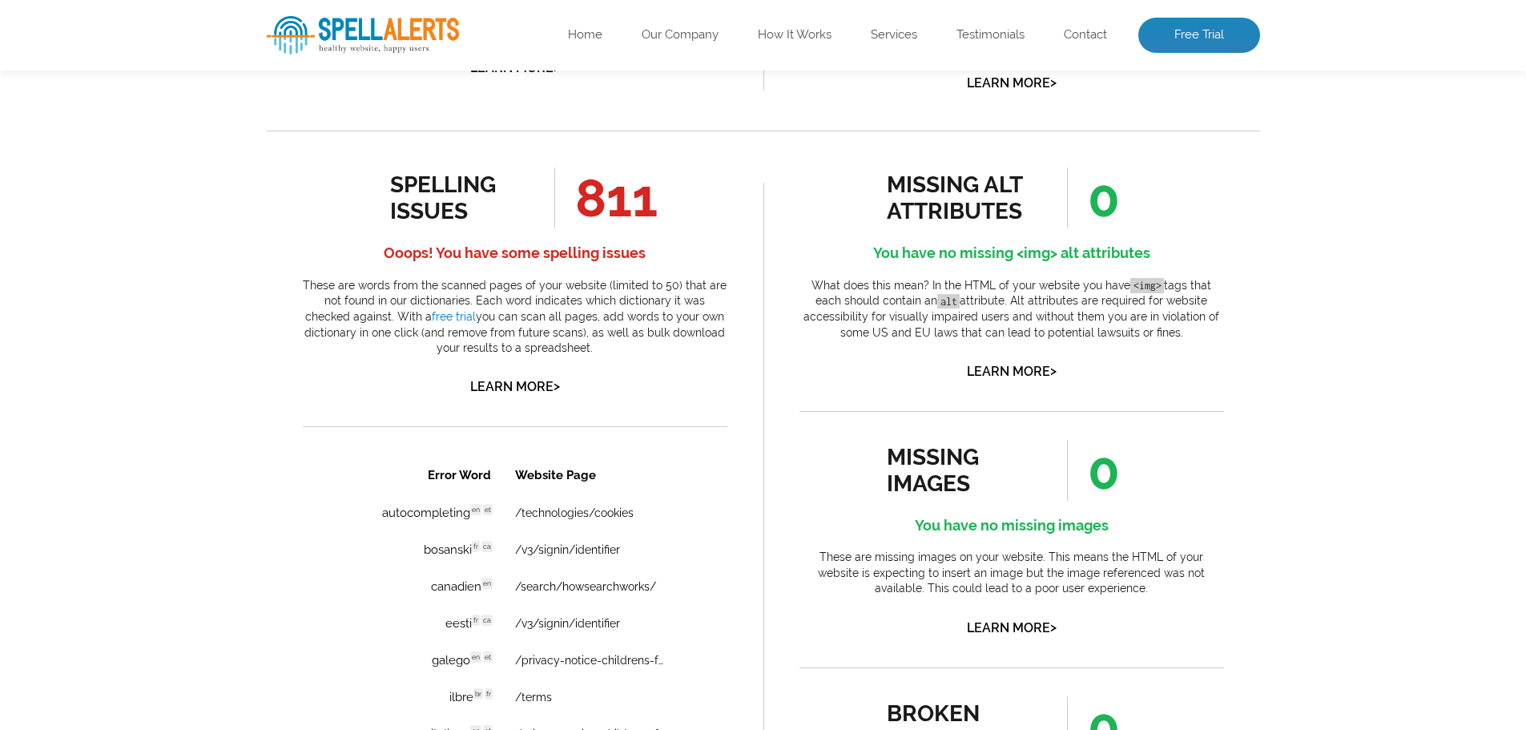
drag, startPoint x: 562, startPoint y: 191, endPoint x: 722, endPoint y: 191, distance: 159.4
click at [722, 191] on div "spelling issues 811 Ooops! You have some spelling issues These are words from t…" at bounding box center [515, 282] width 424 height 231
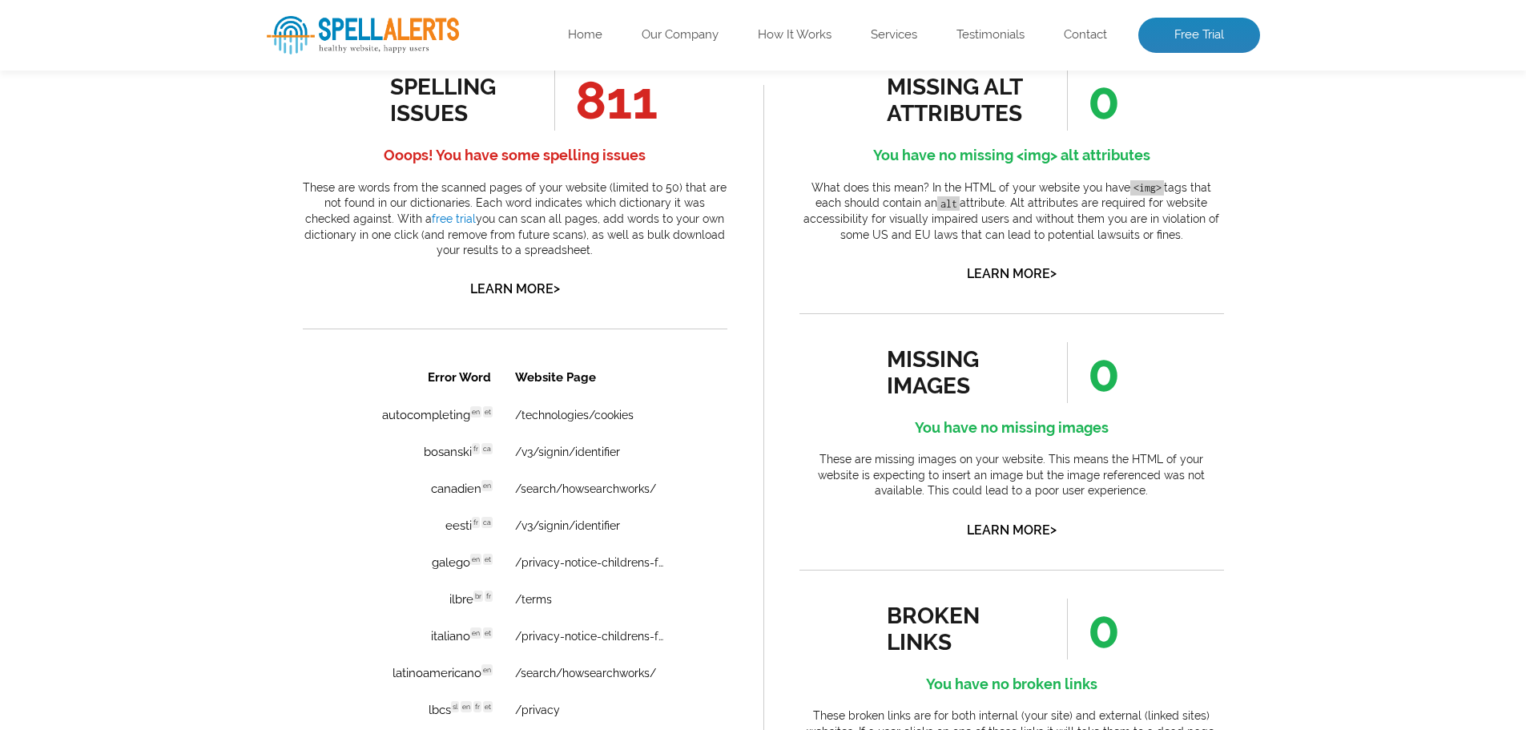
scroll to position [1068, 0]
